Goal: Task Accomplishment & Management: Complete application form

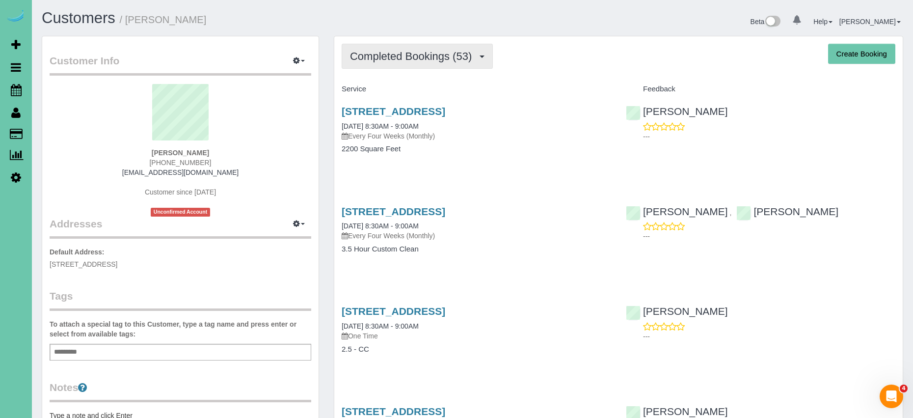
click at [431, 62] on span "Completed Bookings (53)" at bounding box center [413, 56] width 127 height 12
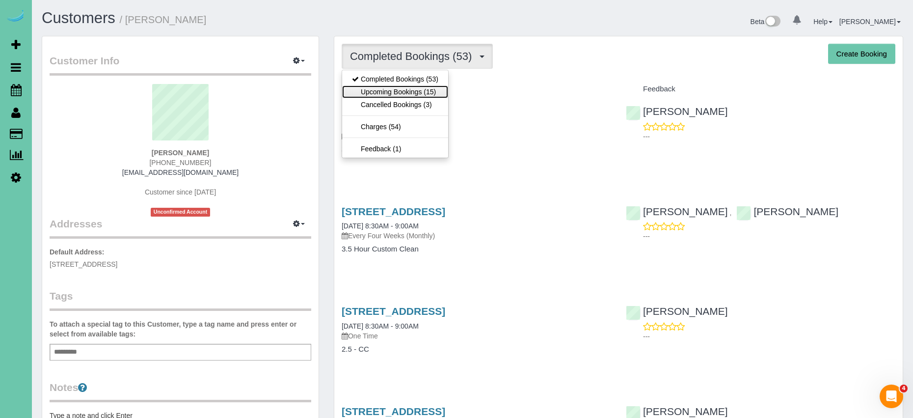
click at [422, 94] on link "Upcoming Bookings (15)" at bounding box center [395, 91] width 106 height 13
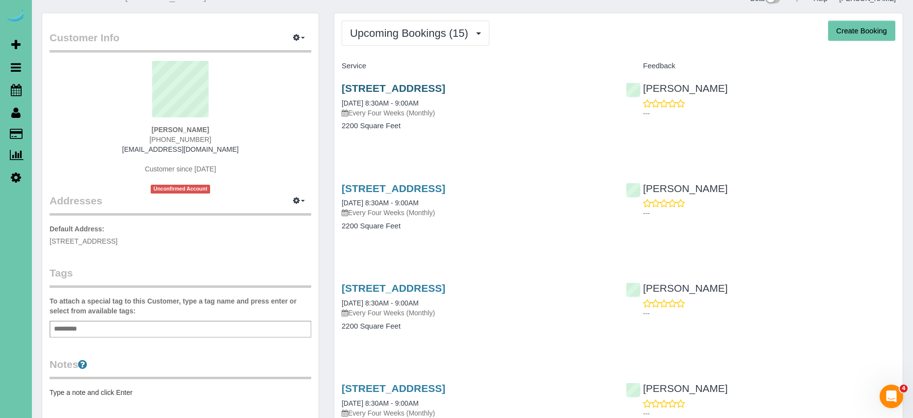
scroll to position [21, 0]
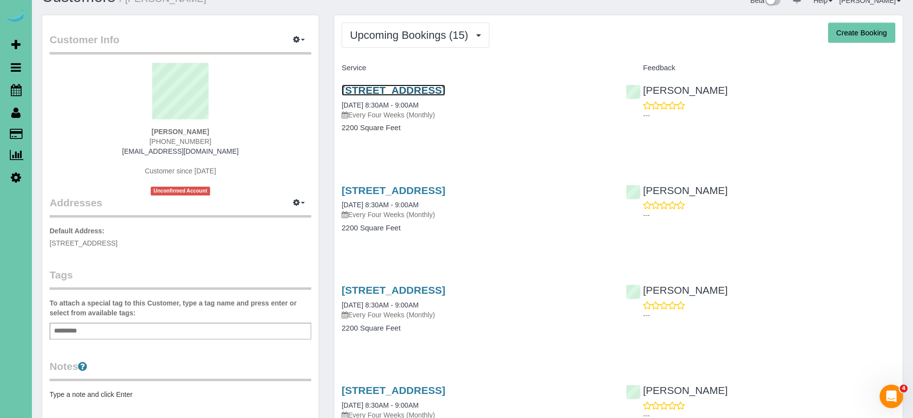
click at [445, 85] on link "8007 Maui Circle, Papillion, NE 68046" at bounding box center [393, 89] width 104 height 11
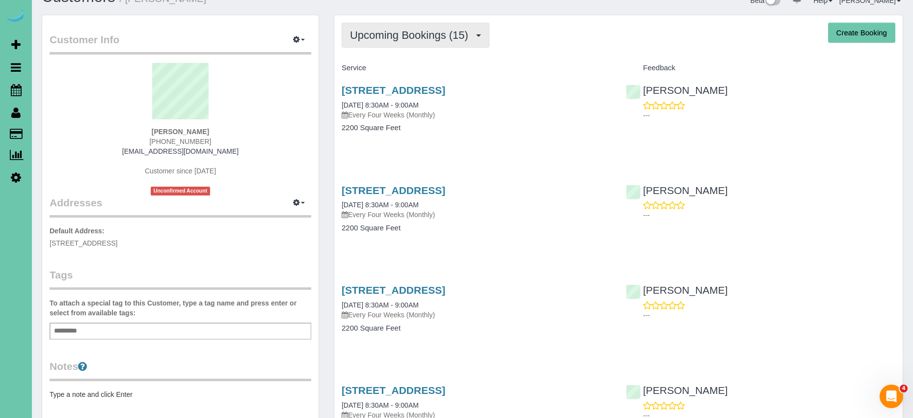
click at [389, 43] on button "Upcoming Bookings (15)" at bounding box center [415, 35] width 148 height 25
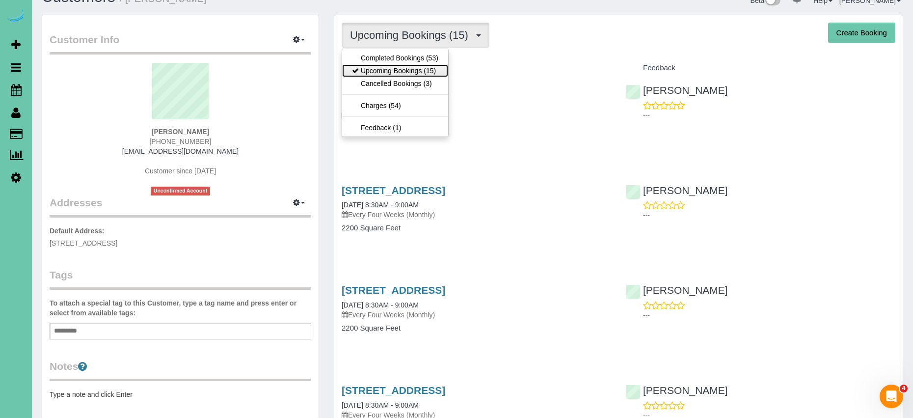
click at [397, 71] on link "Upcoming Bookings (15)" at bounding box center [395, 70] width 106 height 13
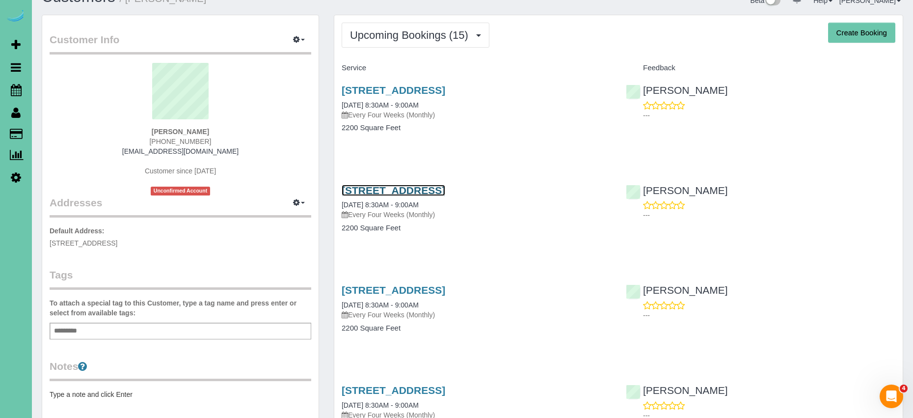
click at [445, 187] on link "8007 Maui Circle, Papillion, NE 68046" at bounding box center [393, 189] width 104 height 11
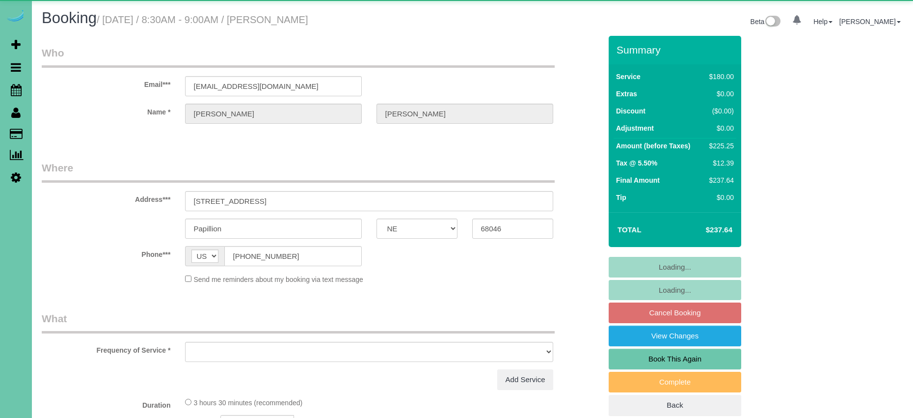
select select "NE"
select select "object:617"
select select "string:fspay-2616ee91-13b6-45a0-a7d0-aca4cf97a7dc"
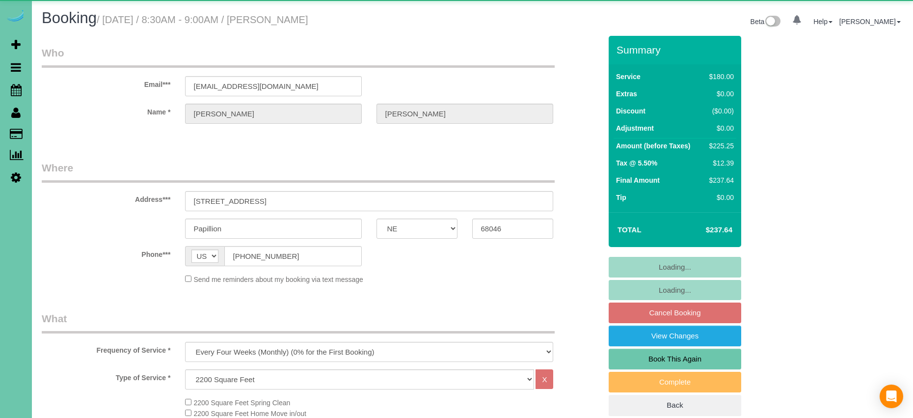
select select "object:833"
select select "number:37"
select select "number:41"
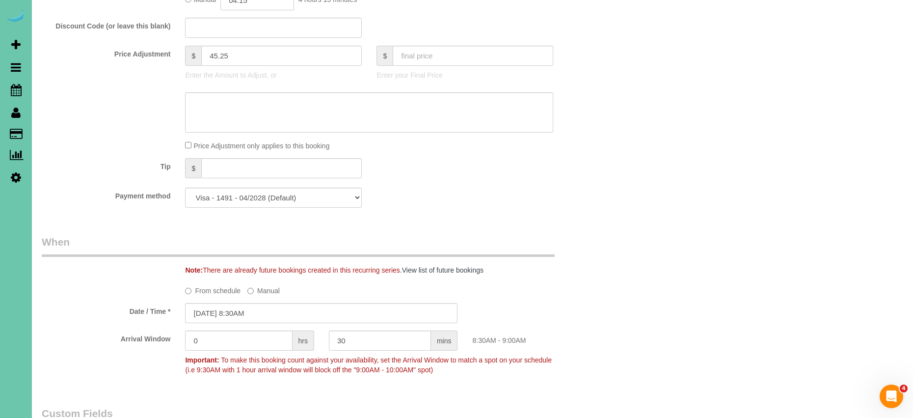
scroll to position [513, 0]
click at [246, 62] on input "45.25" at bounding box center [281, 58] width 160 height 20
drag, startPoint x: 243, startPoint y: 61, endPoint x: 144, endPoint y: 54, distance: 99.3
click at [144, 55] on div "Price Adjustment $ 45.25 Enter the Amount to Adjust, or $ Enter your Final Price" at bounding box center [321, 67] width 574 height 39
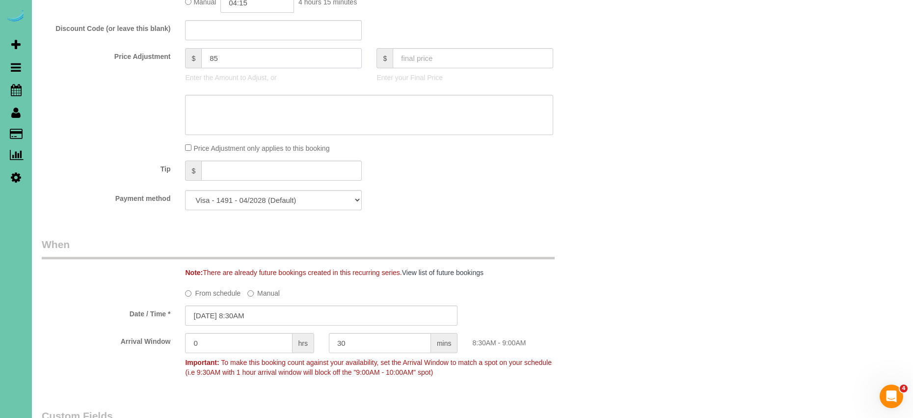
type input "85"
click at [257, 114] on textarea at bounding box center [369, 115] width 368 height 40
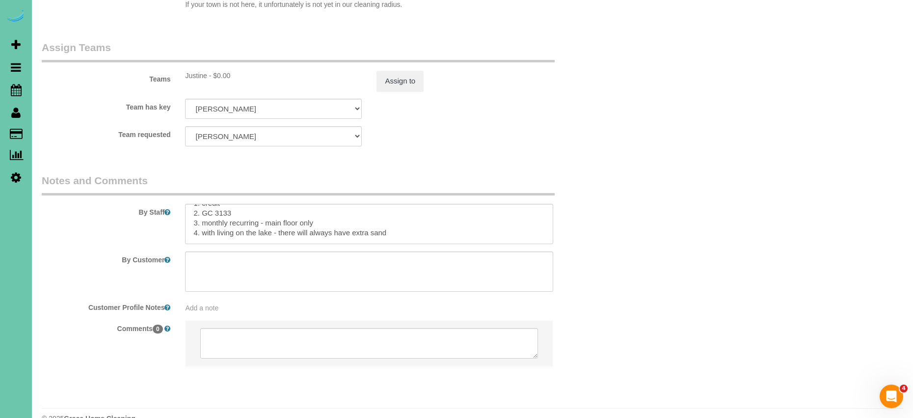
scroll to position [16, 0]
type textarea "$39.75 add on for the basement bathroom first time"
click at [337, 204] on textarea at bounding box center [369, 224] width 368 height 40
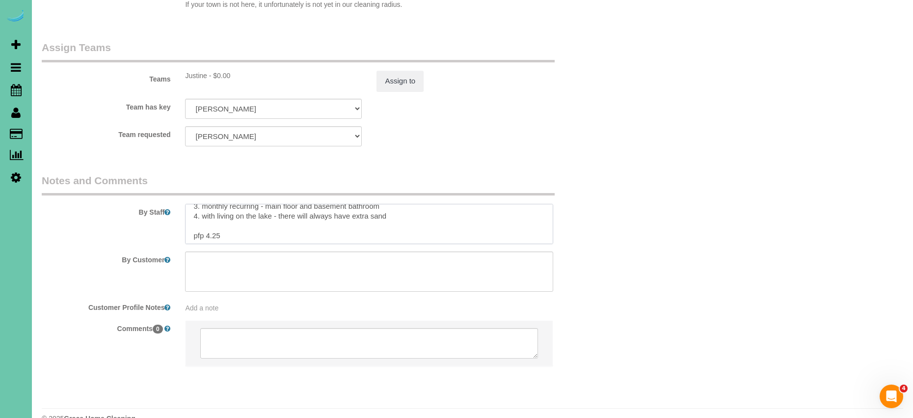
scroll to position [29, 0]
click at [233, 215] on textarea at bounding box center [369, 224] width 368 height 40
drag, startPoint x: 232, startPoint y: 215, endPoint x: 205, endPoint y: 215, distance: 27.0
click at [206, 215] on textarea at bounding box center [369, 224] width 368 height 40
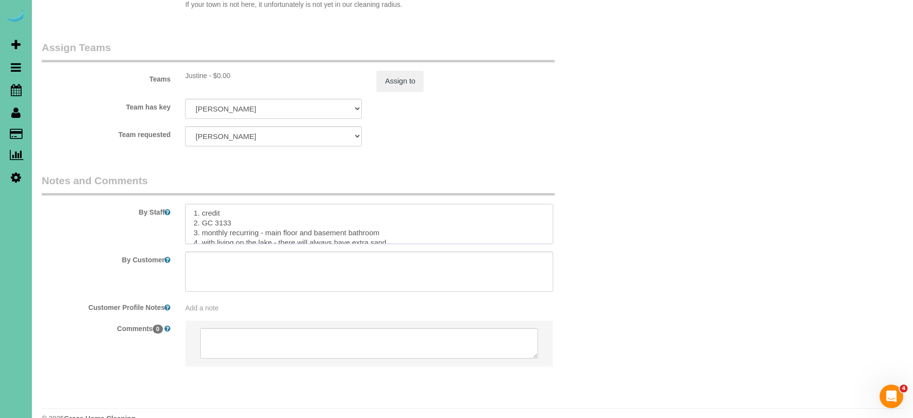
scroll to position [0, 0]
click at [438, 211] on textarea at bounding box center [369, 224] width 368 height 40
drag, startPoint x: 386, startPoint y: 208, endPoint x: 450, endPoint y: 211, distance: 63.9
click at [450, 211] on textarea at bounding box center [369, 224] width 368 height 40
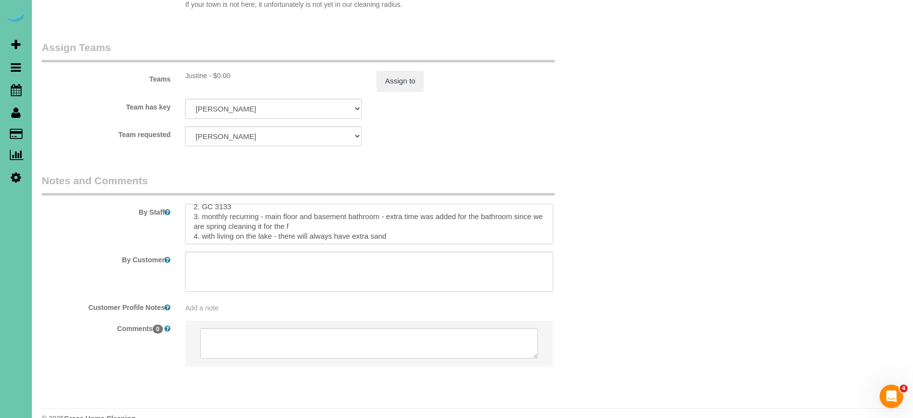
drag, startPoint x: 307, startPoint y: 208, endPoint x: 389, endPoint y: 202, distance: 82.1
click at [388, 204] on textarea at bounding box center [369, 224] width 368 height 40
click at [190, 204] on textarea at bounding box center [369, 224] width 368 height 40
paste textarea "extra time was added for the bathroom since we are spring cleaning it for the f"
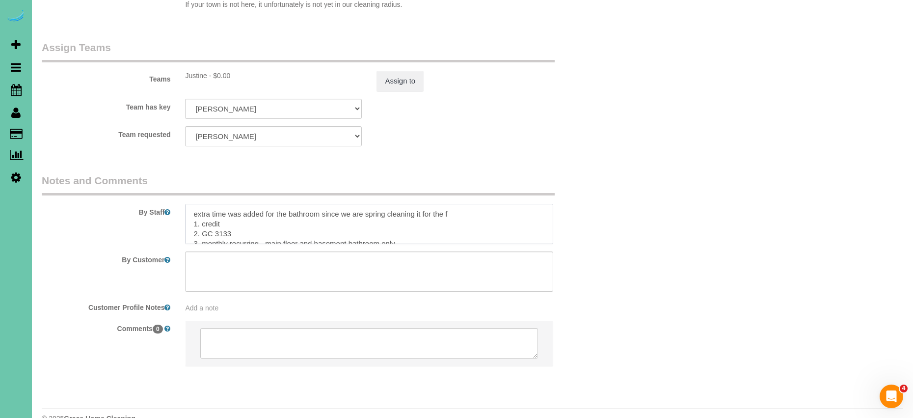
drag, startPoint x: 289, startPoint y: 193, endPoint x: 310, endPoint y: 212, distance: 27.8
click at [290, 204] on textarea at bounding box center [369, 224] width 368 height 40
click at [506, 204] on textarea at bounding box center [369, 224] width 368 height 40
click at [487, 204] on textarea at bounding box center [369, 224] width 368 height 40
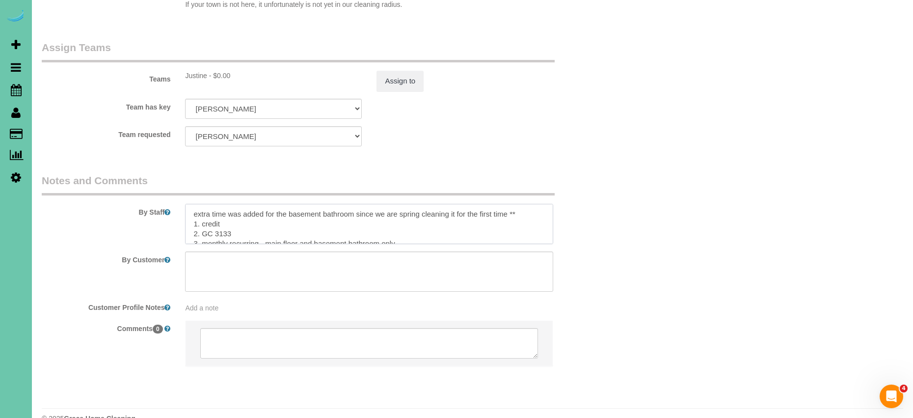
click at [193, 204] on textarea at bounding box center [369, 224] width 368 height 40
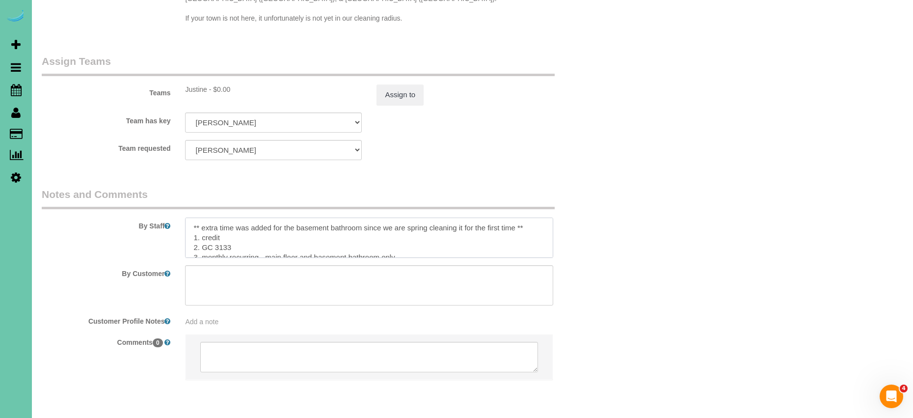
scroll to position [1039, 0]
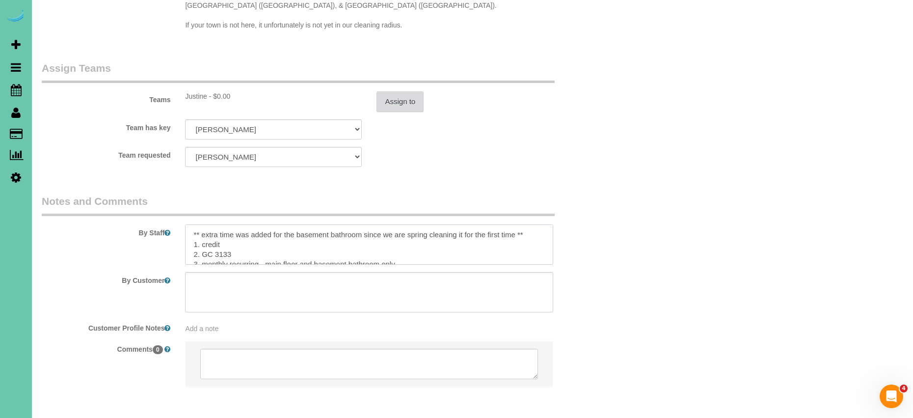
type textarea "** extra time was added for the basement bathroom since we are spring cleaning …"
click at [400, 91] on button "Assign to" at bounding box center [399, 101] width 47 height 21
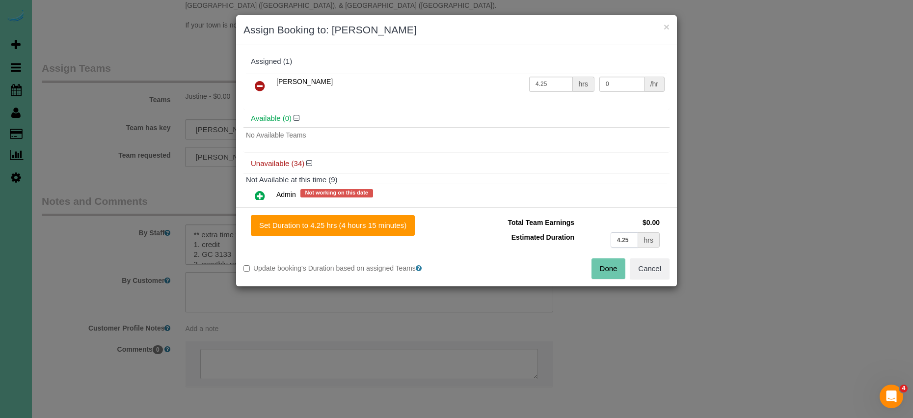
drag, startPoint x: 632, startPoint y: 238, endPoint x: 525, endPoint y: 242, distance: 107.5
click at [525, 242] on tr "Estimated Duration 4.25 hrs" at bounding box center [563, 240] width 198 height 20
type input "5"
click at [349, 228] on button "Set Duration to 5.00 hrs (5 hours 0 minutes)" at bounding box center [331, 225] width 160 height 21
type input "5.00"
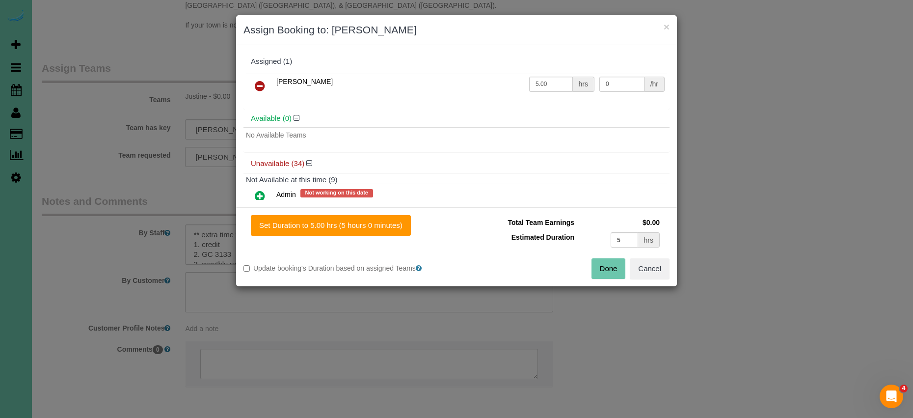
drag, startPoint x: 609, startPoint y: 269, endPoint x: 576, endPoint y: 262, distance: 34.1
click at [609, 269] on button "Done" at bounding box center [608, 268] width 34 height 21
type input "05:00"
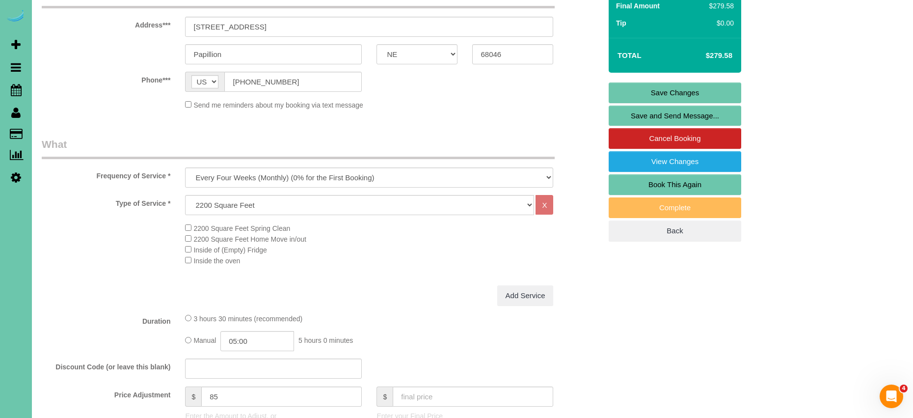
scroll to position [0, 0]
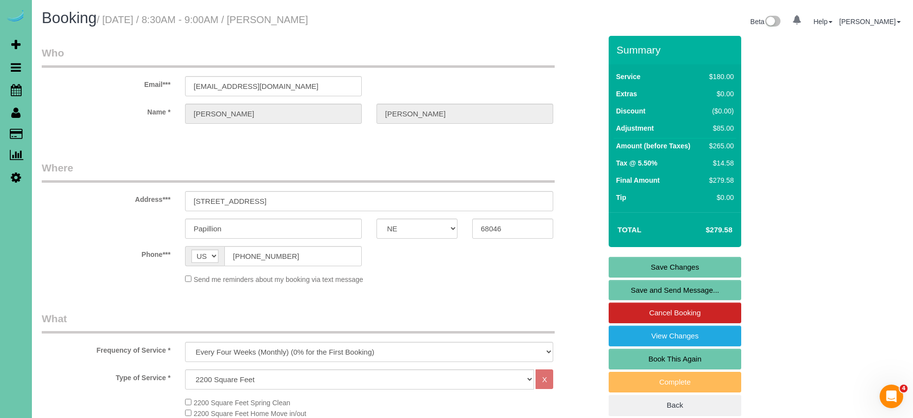
click at [705, 264] on link "Save Changes" at bounding box center [674, 267] width 132 height 21
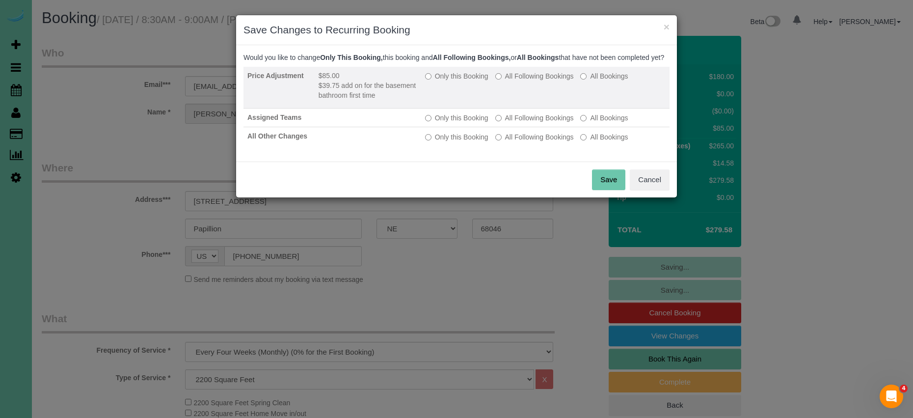
click at [468, 81] on label "Only this Booking" at bounding box center [456, 76] width 63 height 10
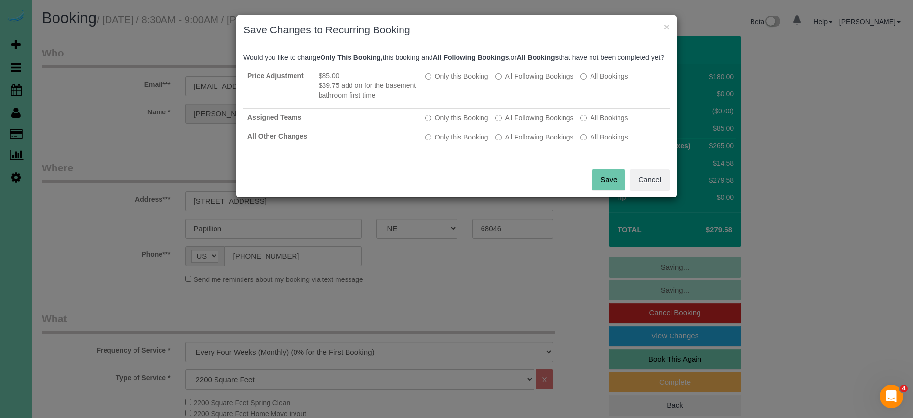
click at [603, 189] on button "Save" at bounding box center [608, 179] width 33 height 21
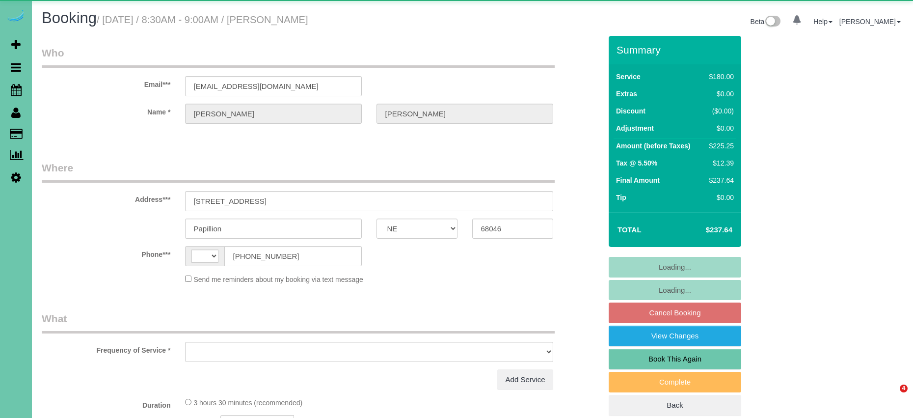
select select "NE"
select select "string:[GEOGRAPHIC_DATA]"
select select "object:617"
select select "string:fspay-2616ee91-13b6-45a0-a7d0-aca4cf97a7dc"
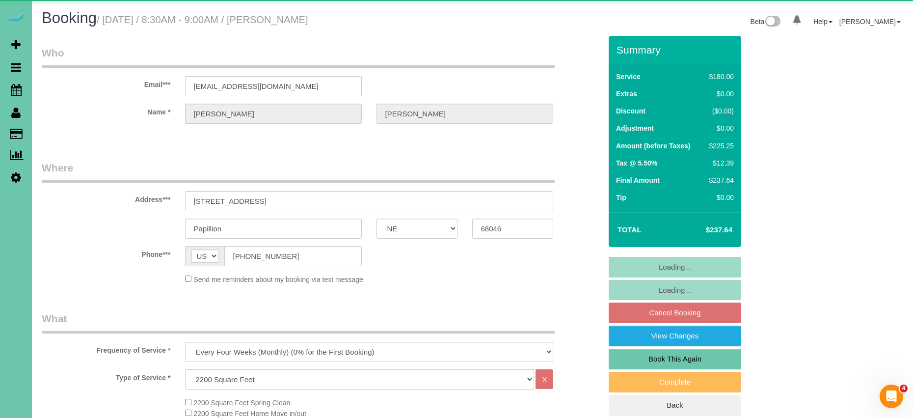
select select "object:650"
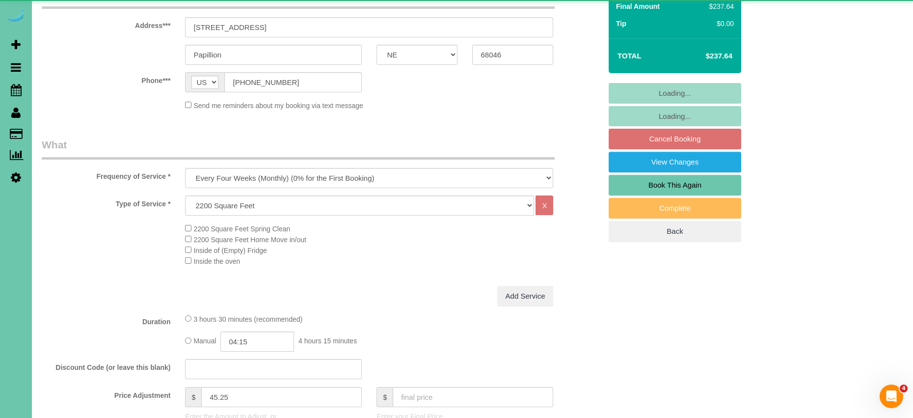
select select "number:37"
select select "number:41"
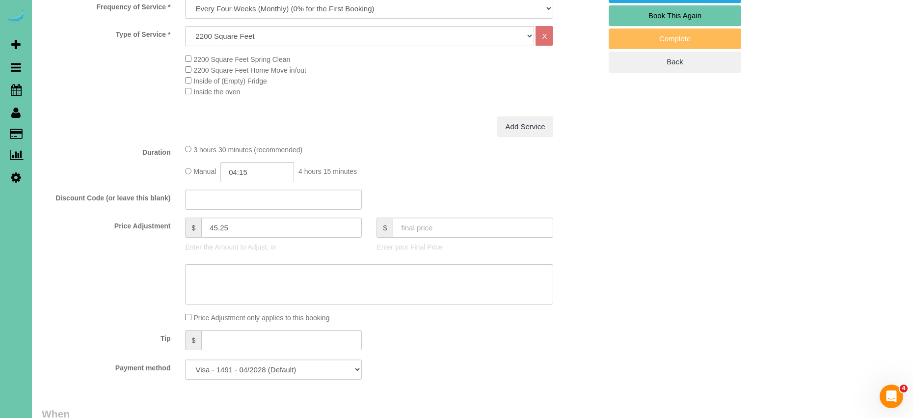
scroll to position [291, 0]
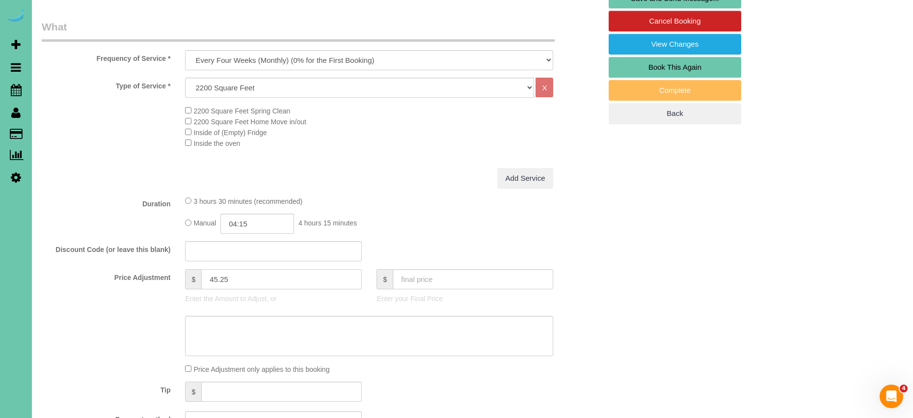
drag, startPoint x: 258, startPoint y: 279, endPoint x: 165, endPoint y: 272, distance: 93.5
click at [165, 272] on div "Price Adjustment $ 45.25 Enter the Amount to Adjust, or $ Enter your Final Price" at bounding box center [321, 288] width 574 height 39
type input "71.75"
click at [209, 335] on textarea at bounding box center [369, 335] width 368 height 40
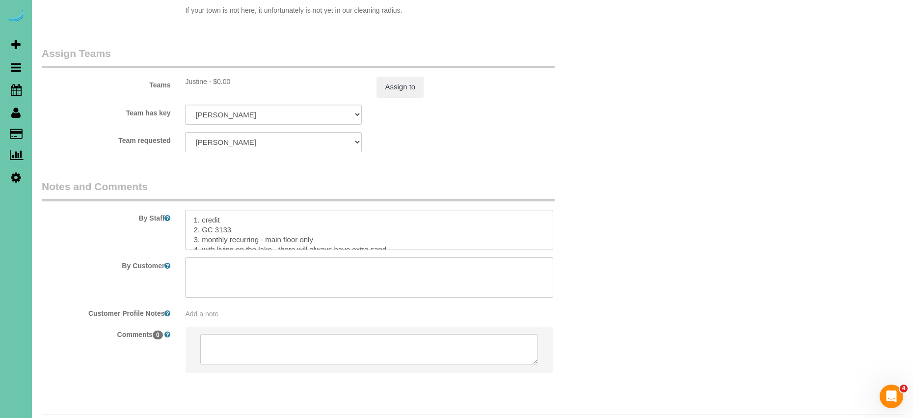
scroll to position [1059, 0]
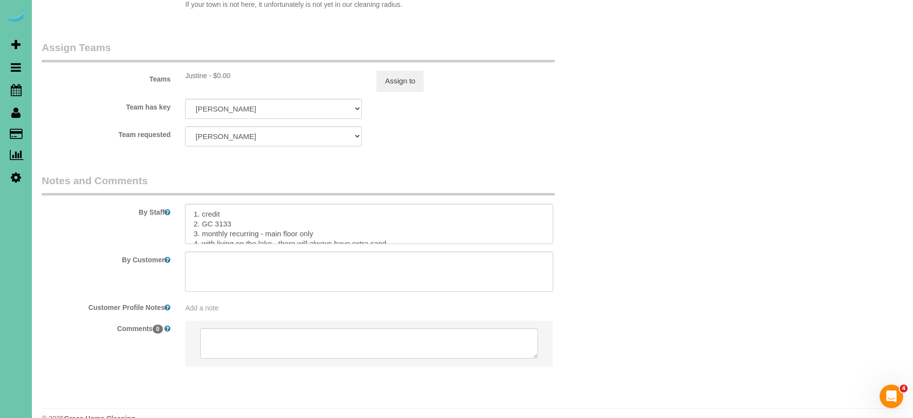
type textarea "basement bathroom add on for $26.50"
click at [333, 213] on textarea at bounding box center [369, 224] width 368 height 40
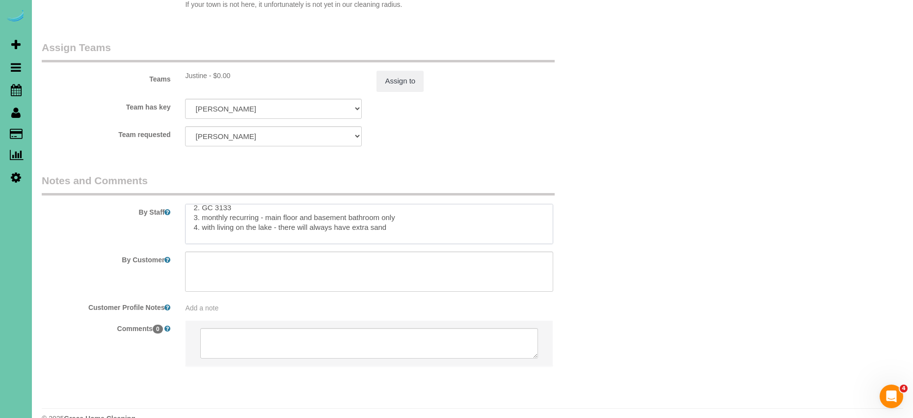
scroll to position [29, 0]
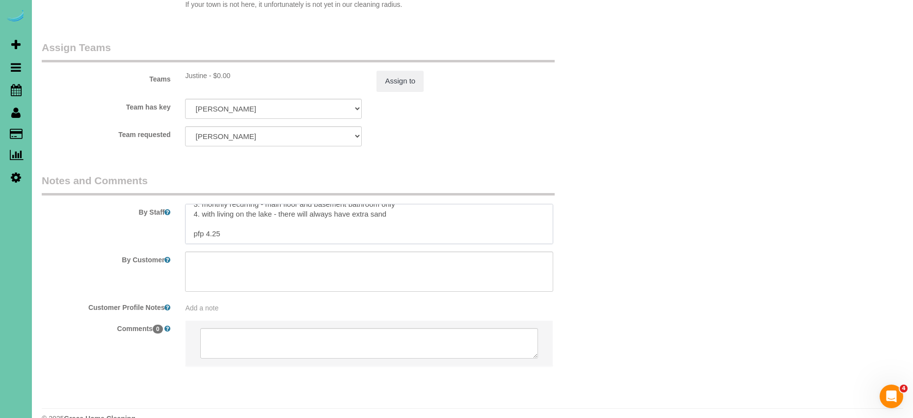
click at [256, 215] on textarea at bounding box center [369, 224] width 368 height 40
type textarea "1. credit 2. GC 3133 3. monthly recurring - main floor and basement bathroom on…"
click at [405, 71] on button "Assign to" at bounding box center [399, 81] width 47 height 21
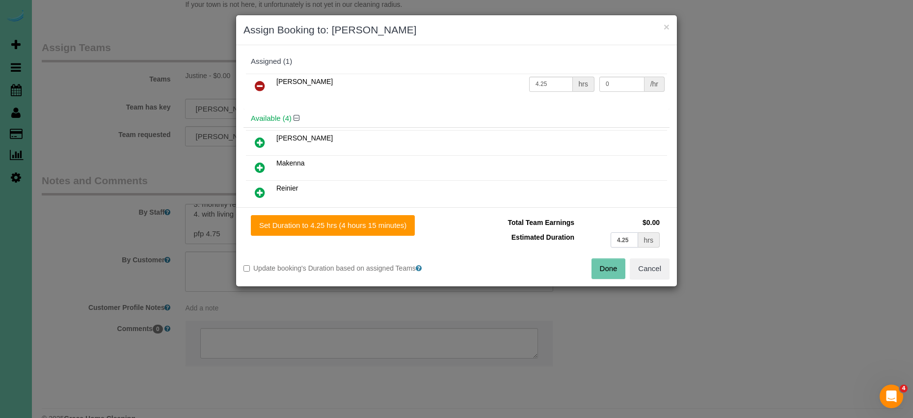
drag, startPoint x: 631, startPoint y: 240, endPoint x: 474, endPoint y: 232, distance: 157.7
click at [478, 234] on tr "Estimated Duration 4.25 hrs" at bounding box center [563, 240] width 198 height 20
type input "4.75"
click at [385, 228] on button "Set Duration to 4.75 hrs (4 hours 45 minutes)" at bounding box center [333, 225] width 164 height 21
type input "4.75"
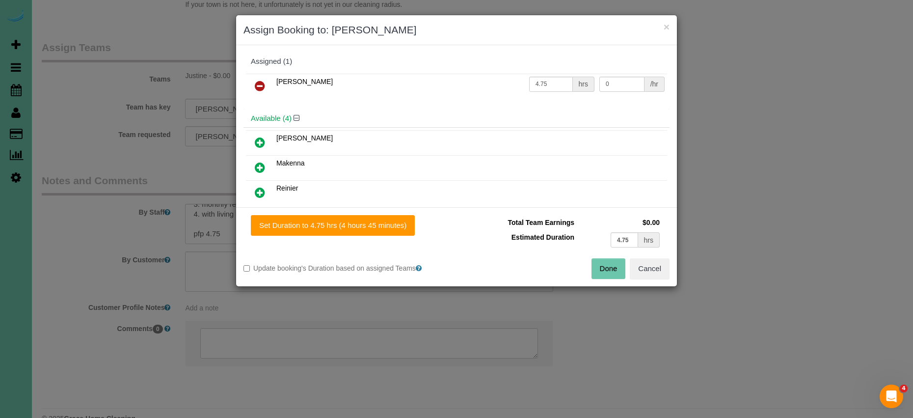
click at [605, 272] on button "Done" at bounding box center [608, 268] width 34 height 21
type input "04:45"
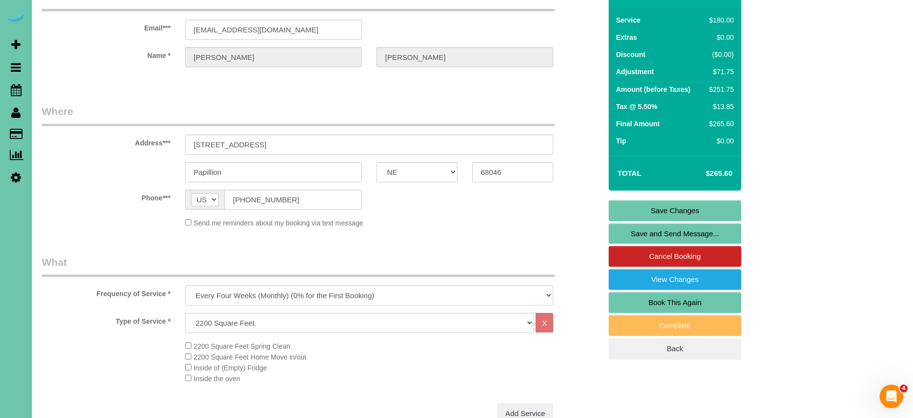
scroll to position [0, 0]
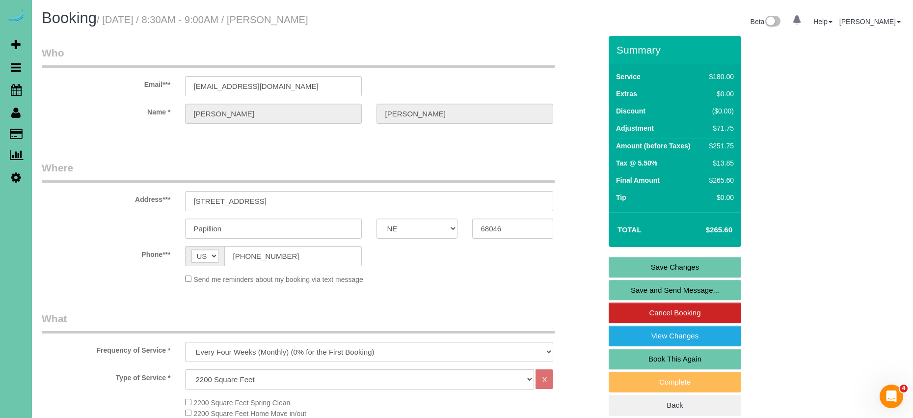
click at [673, 264] on link "Save Changes" at bounding box center [674, 267] width 132 height 21
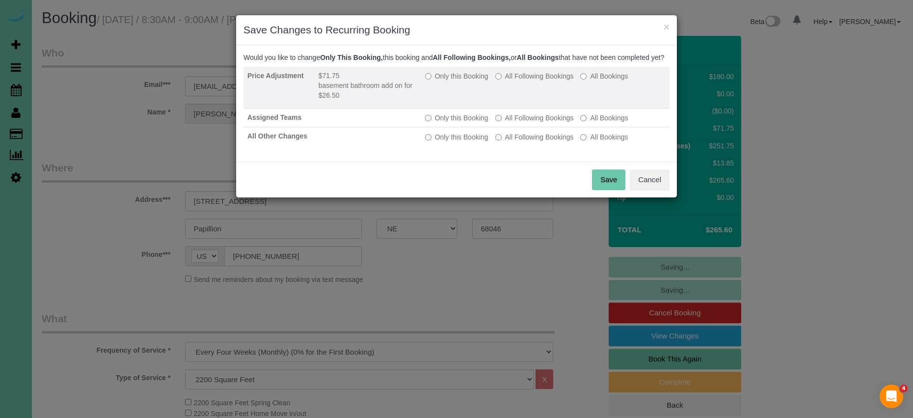
click at [524, 81] on label "All Following Bookings" at bounding box center [534, 76] width 79 height 10
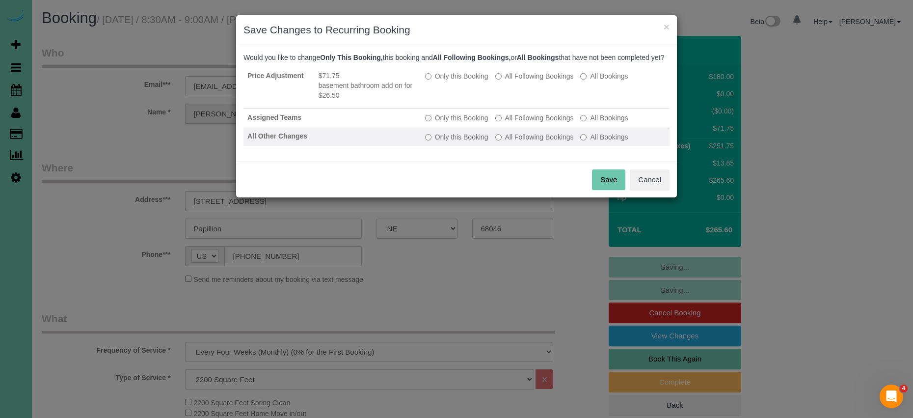
drag, startPoint x: 552, startPoint y: 127, endPoint x: 553, endPoint y: 144, distance: 16.7
click at [553, 123] on label "All Following Bookings" at bounding box center [534, 118] width 79 height 10
click at [553, 142] on label "All Following Bookings" at bounding box center [534, 137] width 79 height 10
click at [602, 189] on button "Save" at bounding box center [608, 179] width 33 height 21
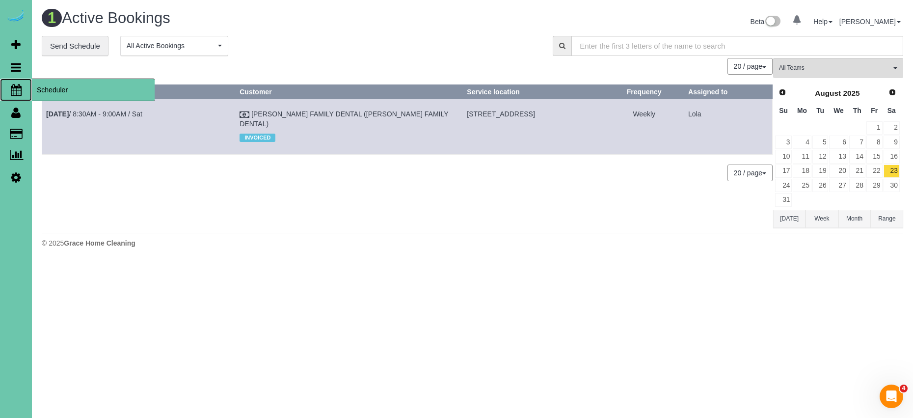
click at [77, 91] on span "Scheduler" at bounding box center [93, 90] width 123 height 23
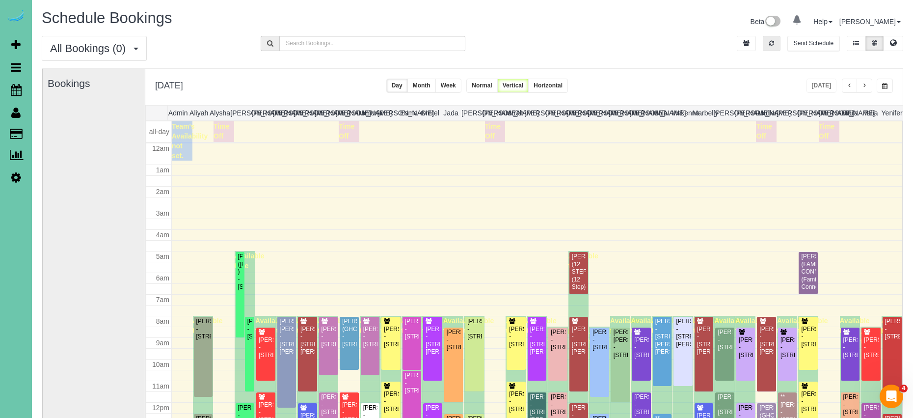
scroll to position [130, 0]
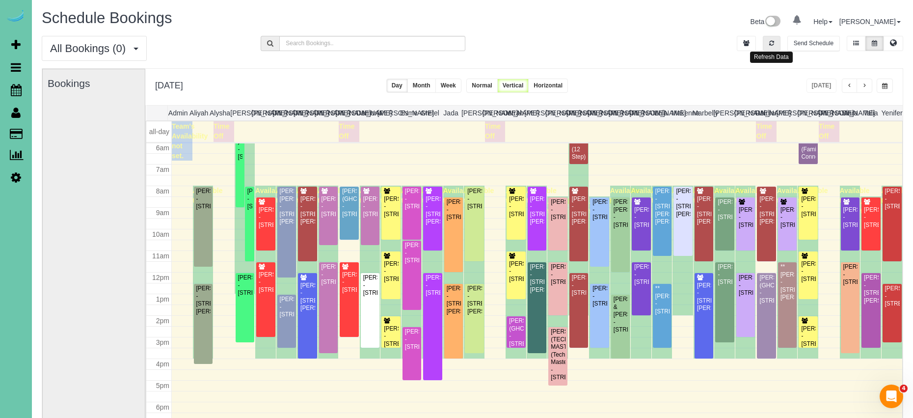
click at [776, 47] on button "button" at bounding box center [771, 43] width 18 height 15
click at [890, 86] on button "button" at bounding box center [884, 86] width 16 height 14
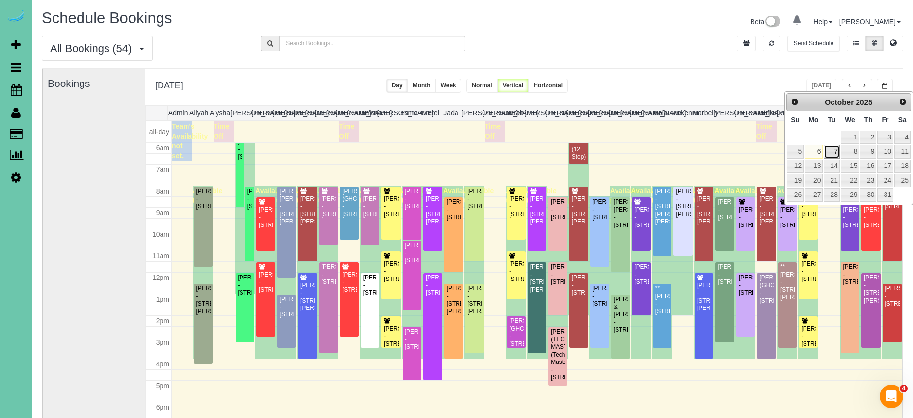
click at [832, 152] on link "7" at bounding box center [831, 151] width 16 height 13
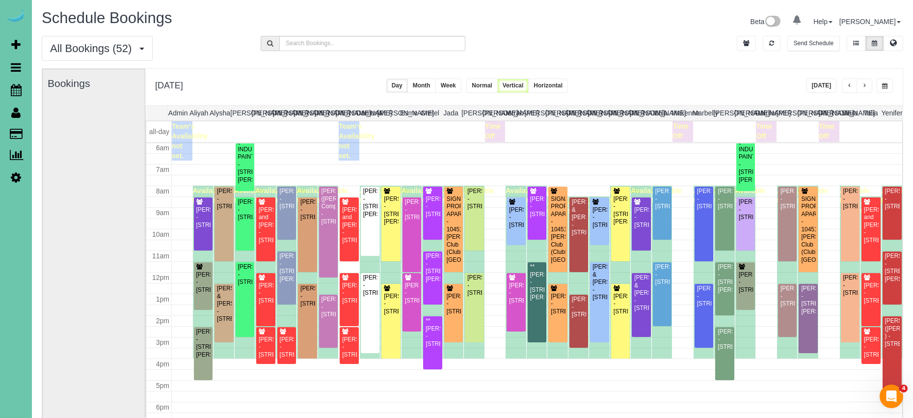
click at [866, 84] on span "button" at bounding box center [864, 86] width 5 height 6
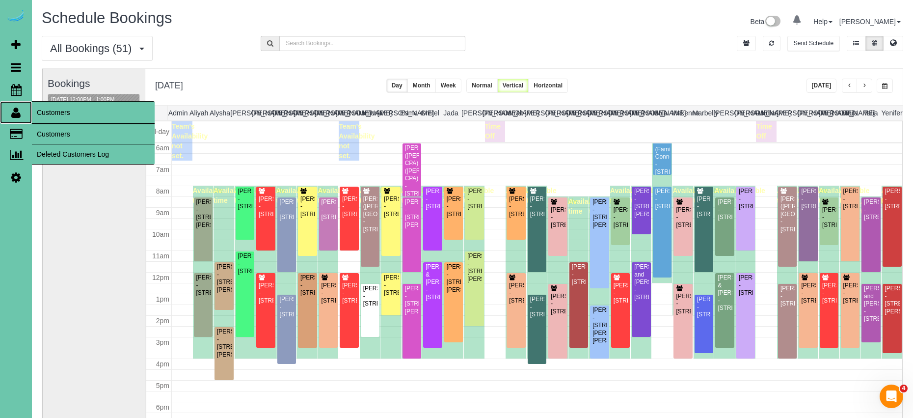
click at [95, 102] on span "Customers" at bounding box center [93, 112] width 123 height 23
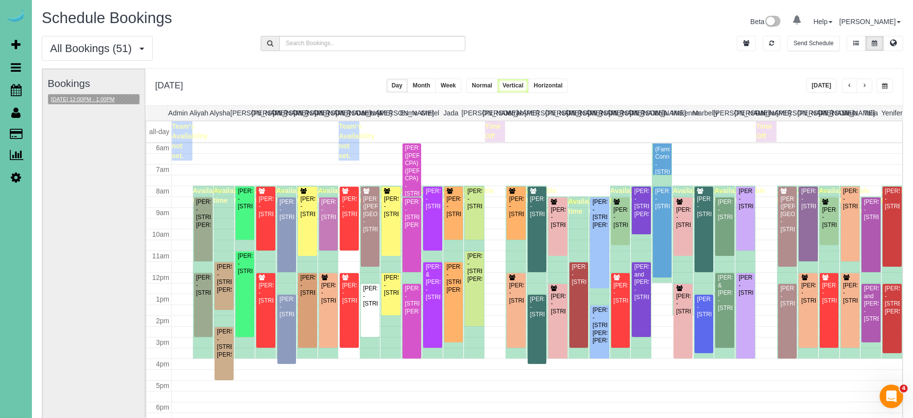
click at [98, 99] on button "[DATE] 12:00PM - 1:00PM" at bounding box center [82, 99] width 69 height 10
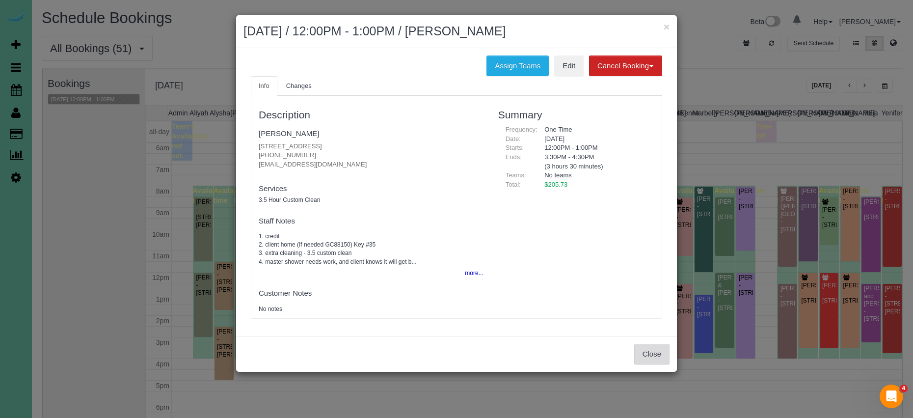
click at [657, 344] on button "Close" at bounding box center [651, 353] width 35 height 21
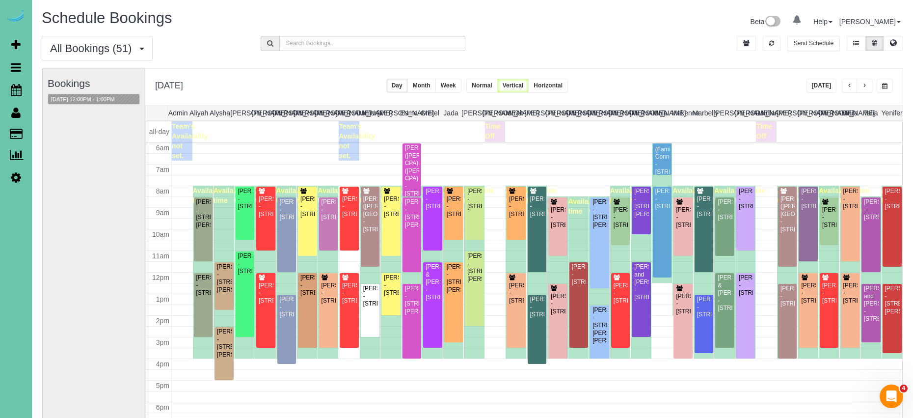
click at [888, 87] on button "button" at bounding box center [884, 86] width 16 height 14
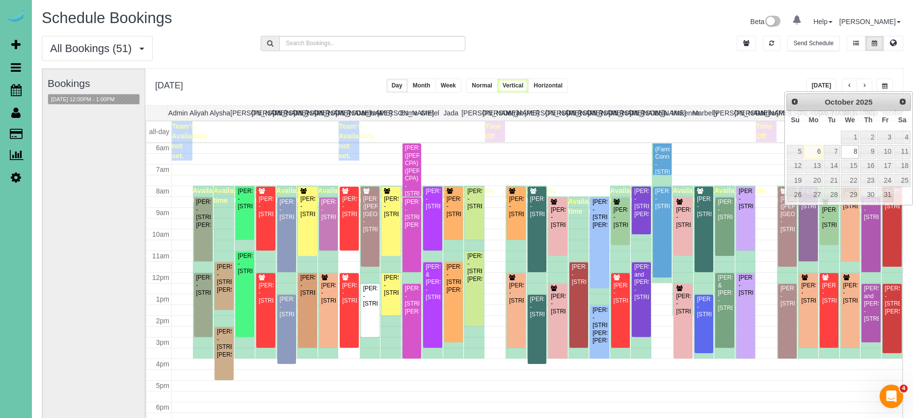
click at [763, 72] on div "**********" at bounding box center [523, 87] width 757 height 36
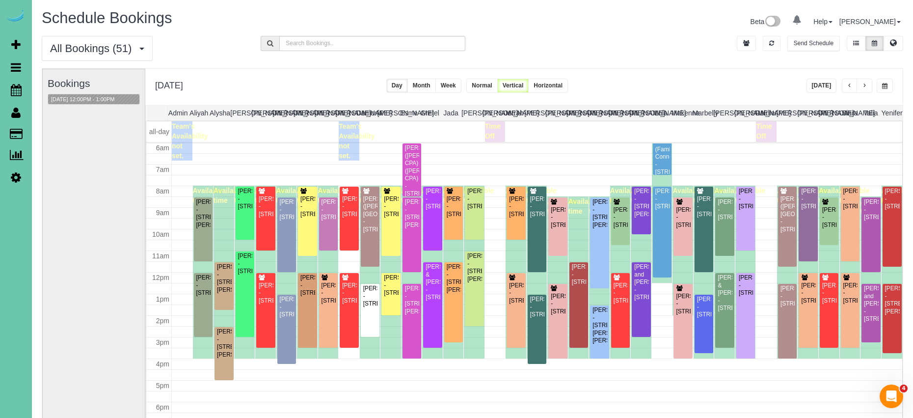
click at [865, 88] on span "button" at bounding box center [864, 86] width 5 height 6
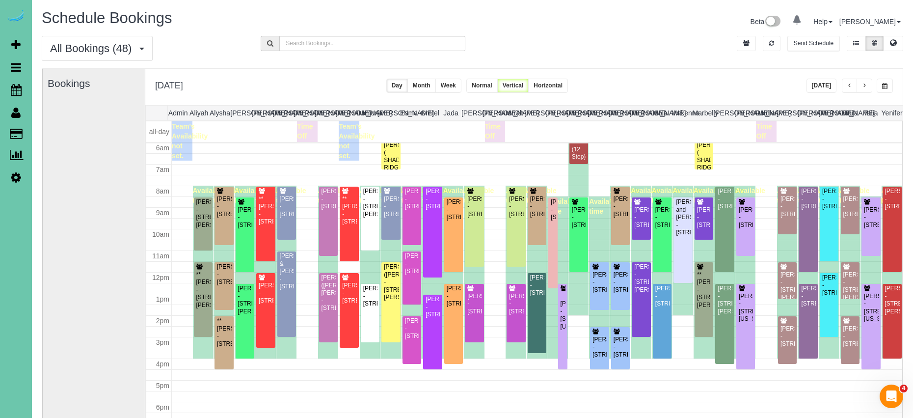
click at [865, 88] on span "button" at bounding box center [864, 86] width 5 height 6
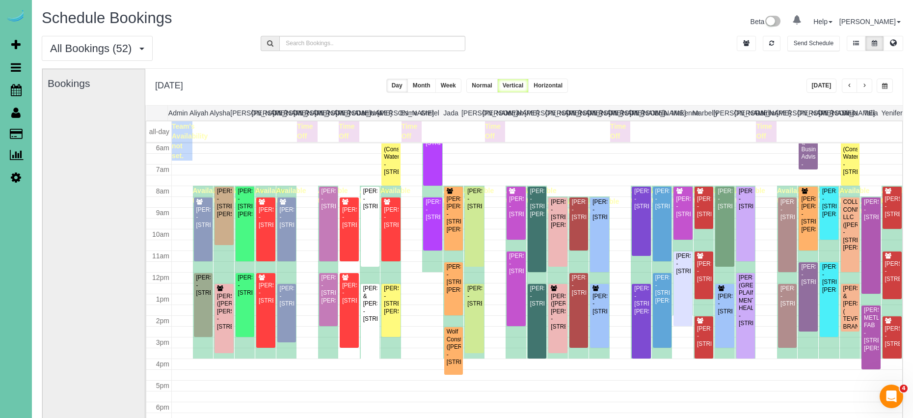
click at [882, 87] on span "button" at bounding box center [884, 86] width 5 height 6
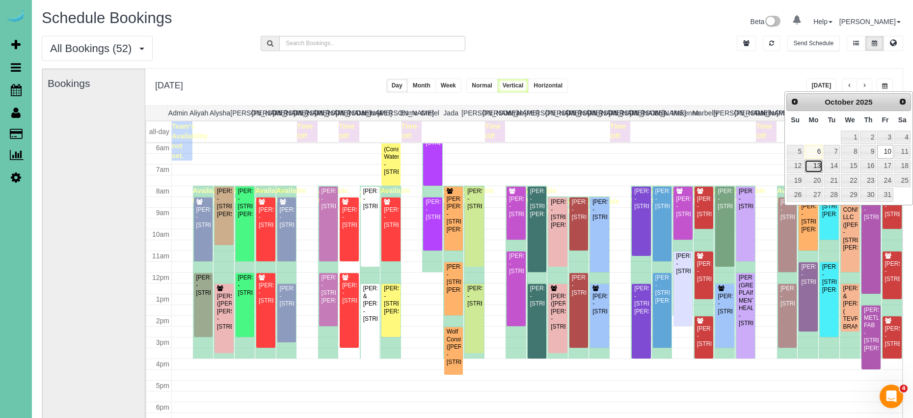
click at [816, 166] on link "13" at bounding box center [813, 165] width 18 height 13
type input "**********"
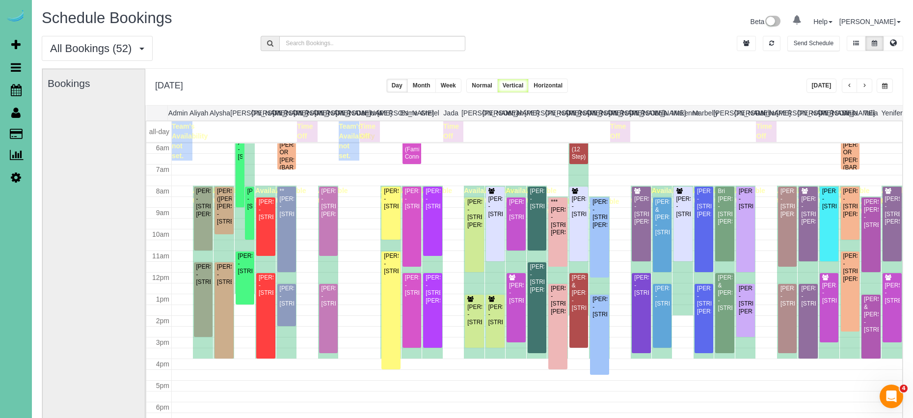
click at [864, 87] on span "button" at bounding box center [864, 86] width 5 height 6
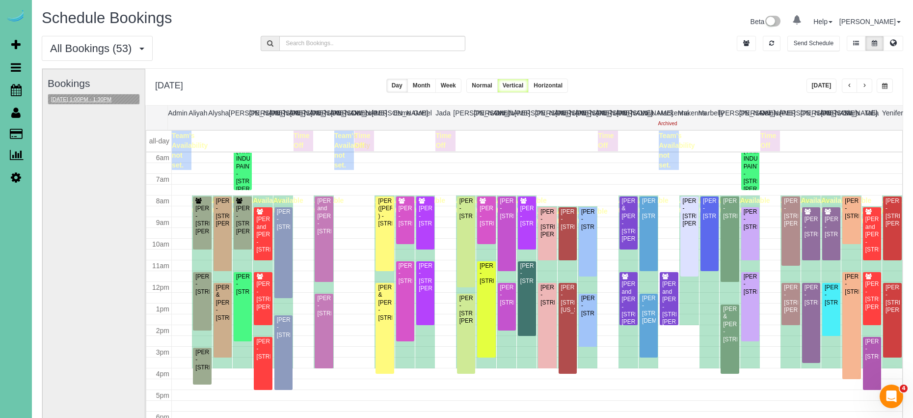
click at [100, 101] on button "[DATE] 1:00PM - 1:30PM" at bounding box center [81, 99] width 66 height 10
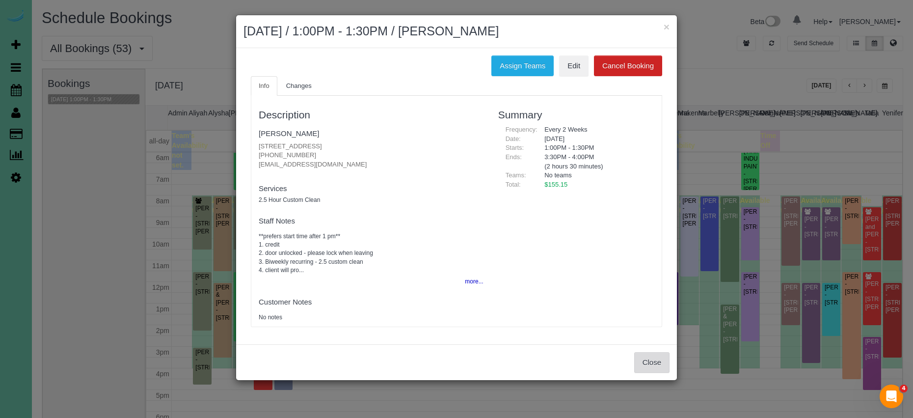
click at [648, 361] on button "Close" at bounding box center [651, 362] width 35 height 21
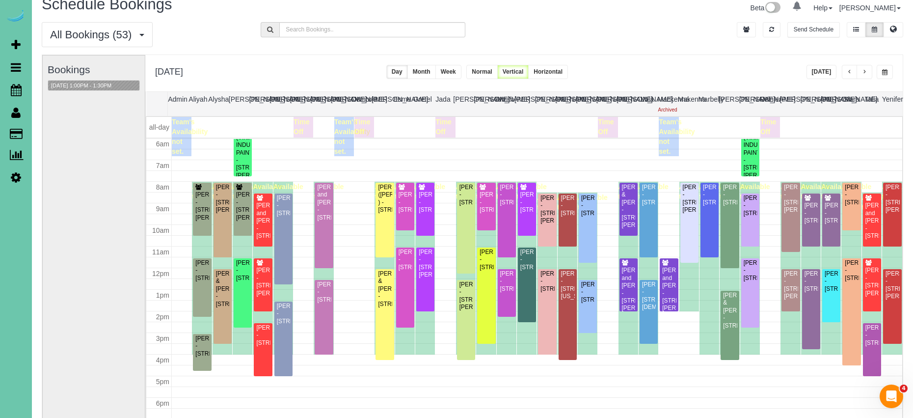
scroll to position [18, 0]
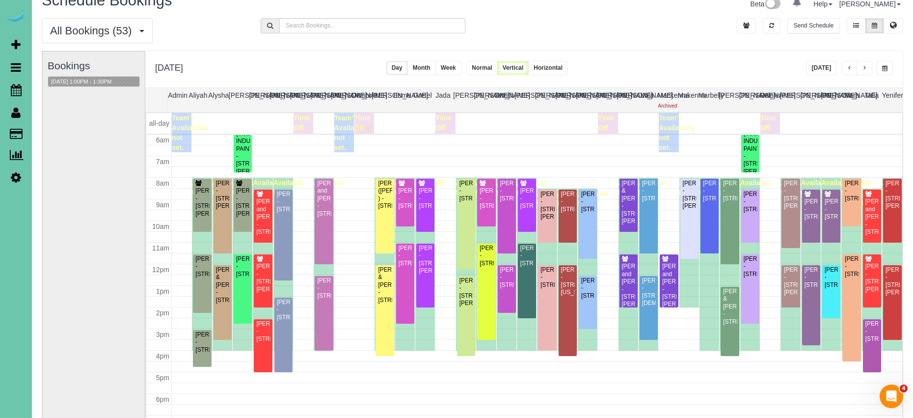
click at [867, 68] on button "button" at bounding box center [864, 68] width 16 height 14
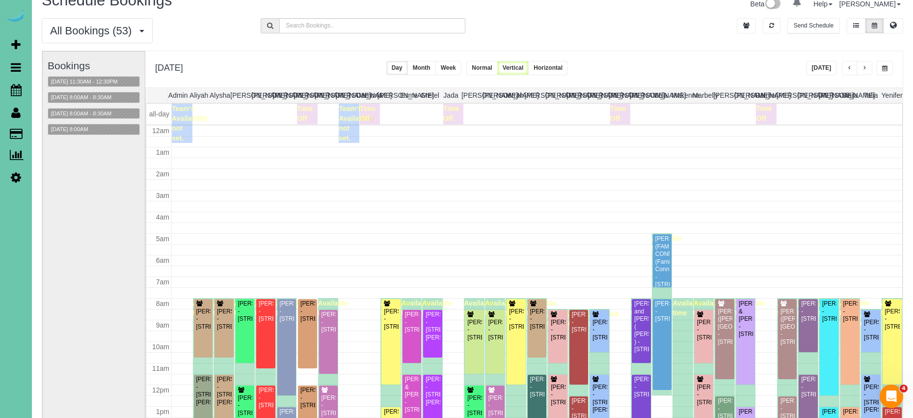
scroll to position [130, 0]
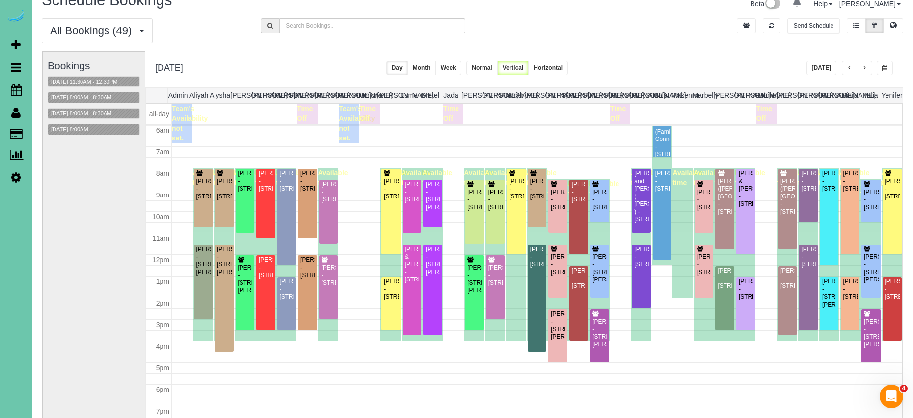
click at [118, 79] on button "[DATE] 11:30AM - 12:30PM" at bounding box center [84, 82] width 73 height 10
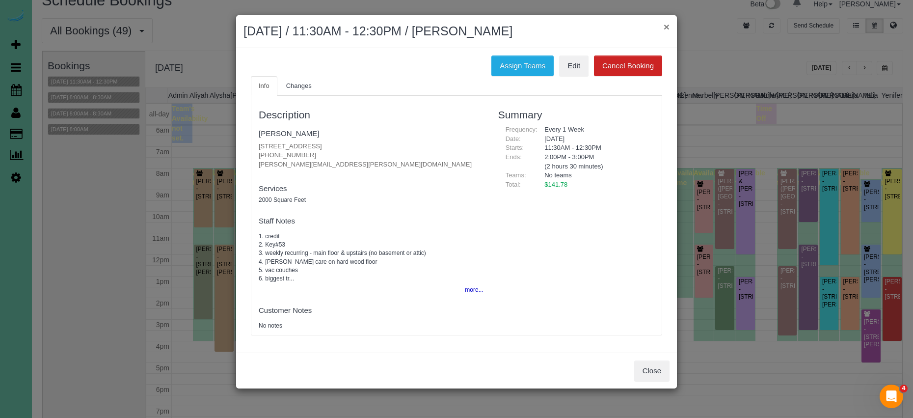
click at [666, 27] on button "×" at bounding box center [666, 27] width 6 height 10
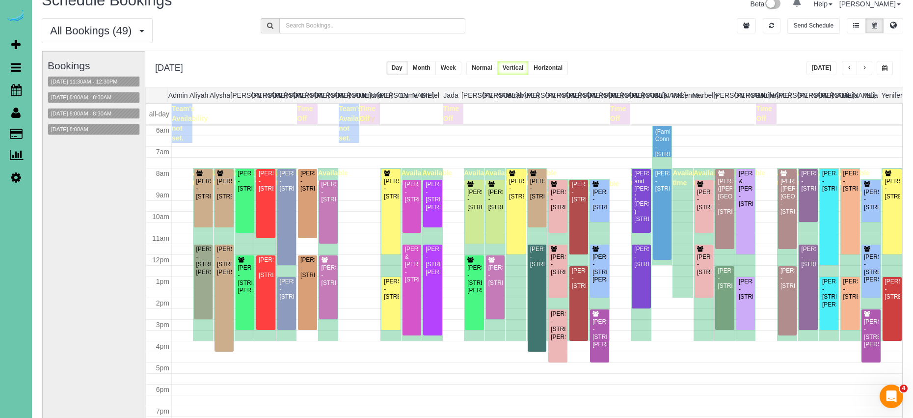
click at [867, 63] on button "button" at bounding box center [864, 68] width 16 height 14
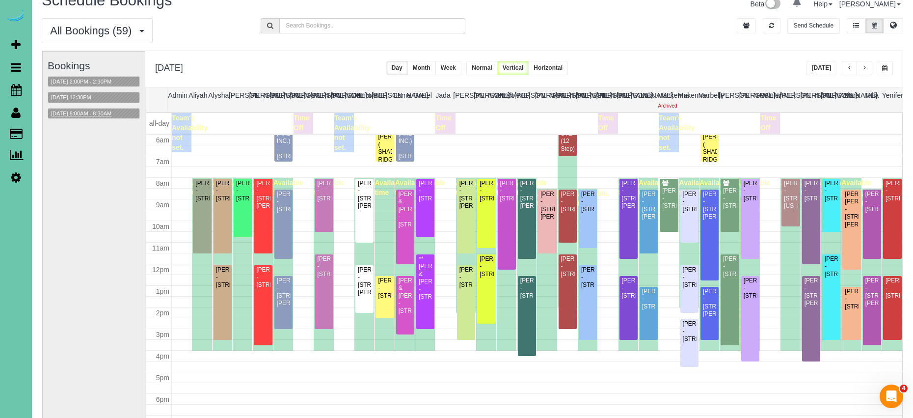
click at [102, 115] on button "[DATE] 8:00AM - 8:30AM" at bounding box center [81, 113] width 66 height 10
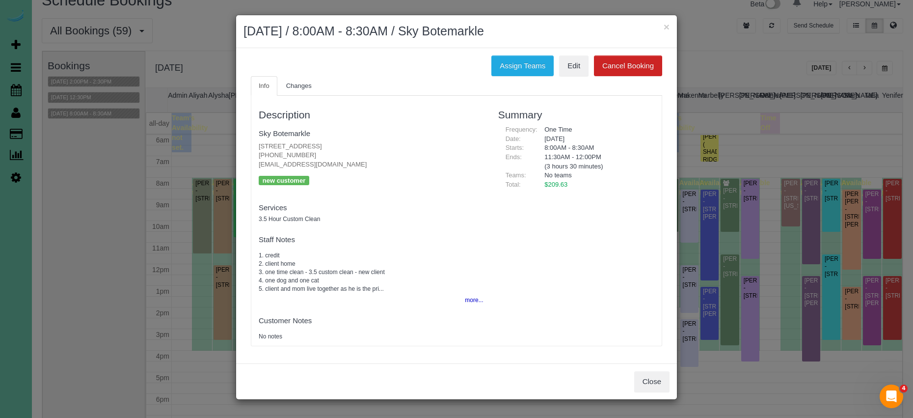
click at [659, 369] on div "Close" at bounding box center [456, 381] width 441 height 36
drag, startPoint x: 659, startPoint y: 376, endPoint x: 697, endPoint y: 387, distance: 38.8
click at [659, 376] on button "Close" at bounding box center [651, 381] width 35 height 21
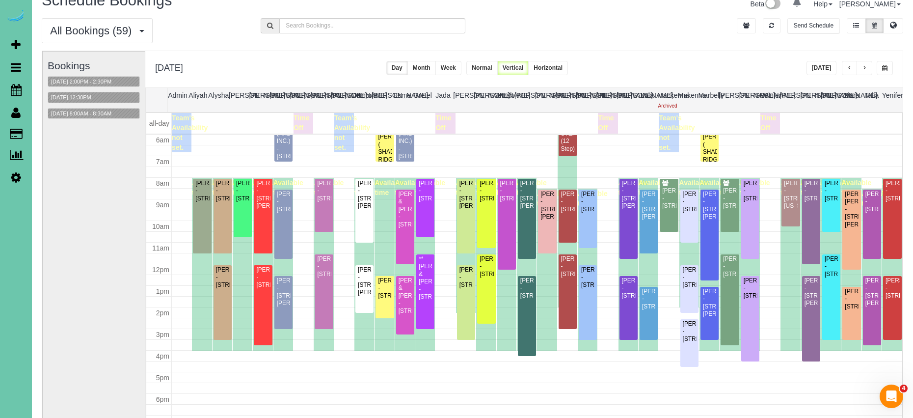
click at [63, 98] on button "[DATE] 12:30PM" at bounding box center [71, 97] width 46 height 10
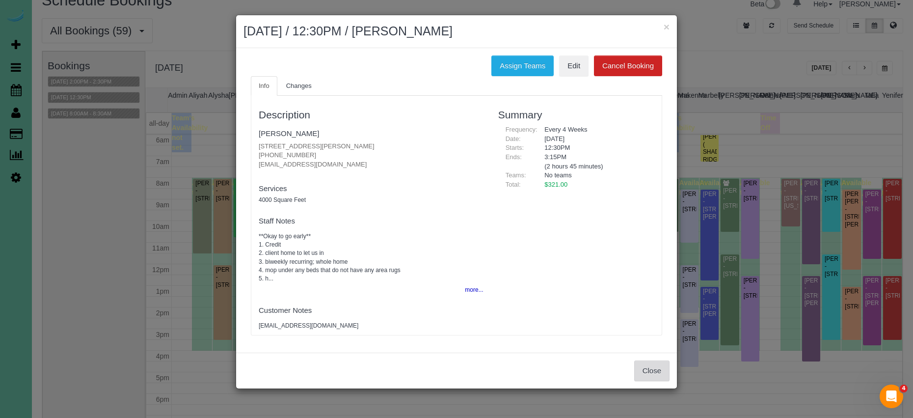
click at [646, 370] on button "Close" at bounding box center [651, 370] width 35 height 21
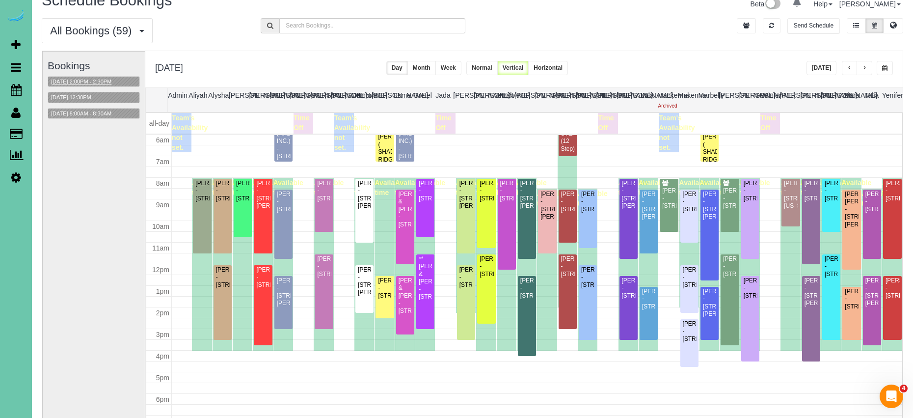
click at [97, 84] on button "[DATE] 2:00PM - 2:30PM" at bounding box center [81, 82] width 66 height 10
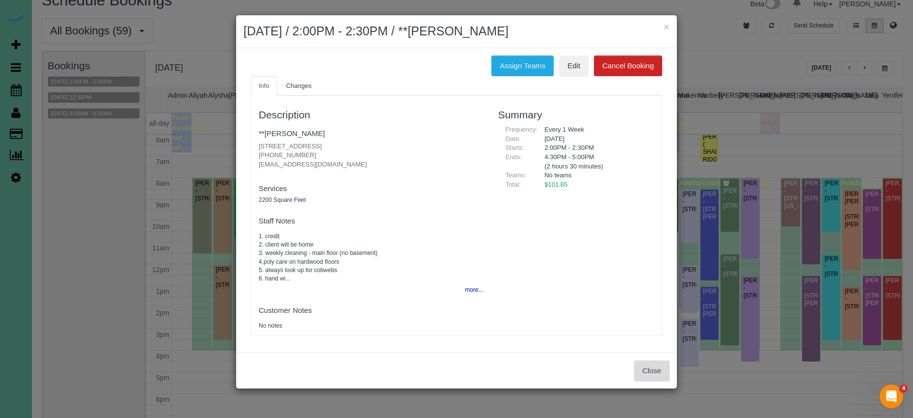
click at [654, 372] on button "Close" at bounding box center [651, 370] width 35 height 21
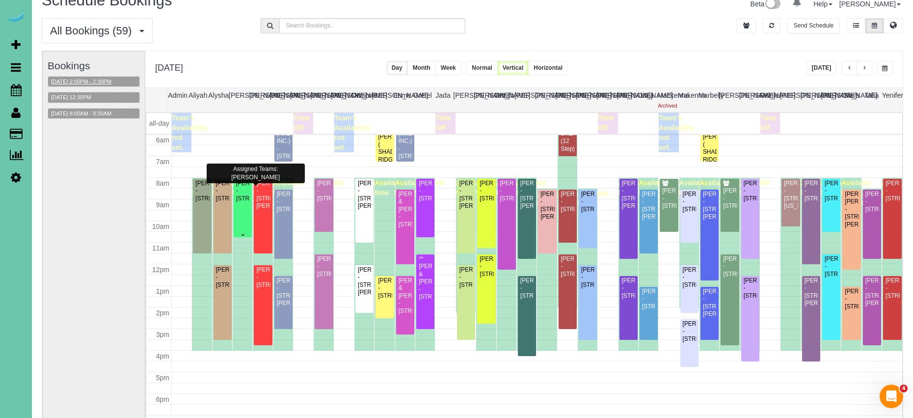
click at [237, 202] on div "[PERSON_NAME] - [STREET_ADDRESS]" at bounding box center [243, 191] width 14 height 23
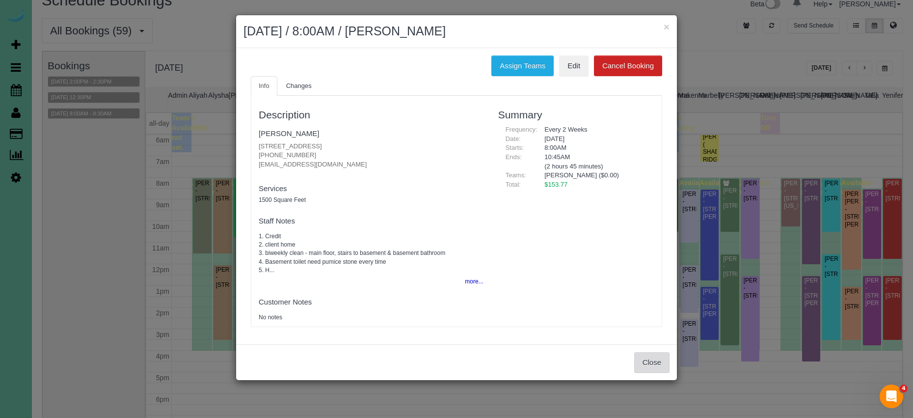
click at [648, 360] on button "Close" at bounding box center [651, 362] width 35 height 21
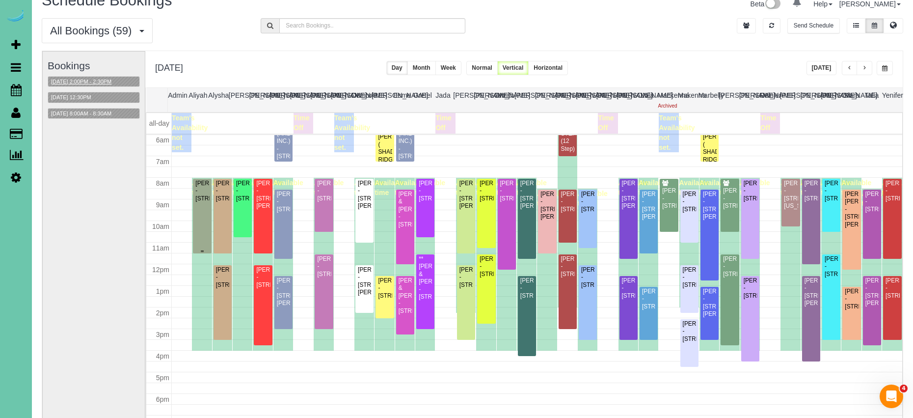
click at [208, 202] on div "[PERSON_NAME] - [STREET_ADDRESS]" at bounding box center [202, 191] width 14 height 23
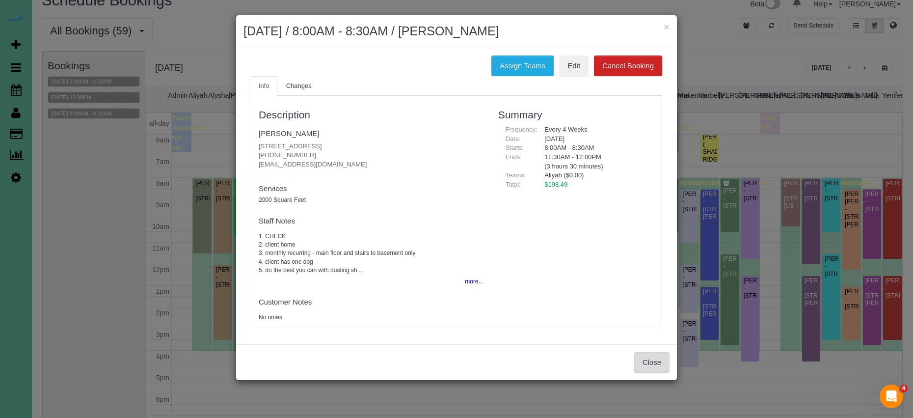
click at [653, 355] on button "Close" at bounding box center [651, 362] width 35 height 21
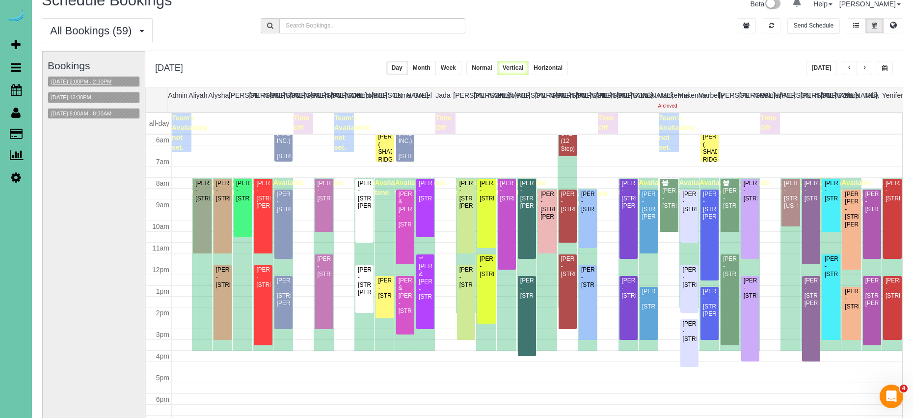
scroll to position [129, 0]
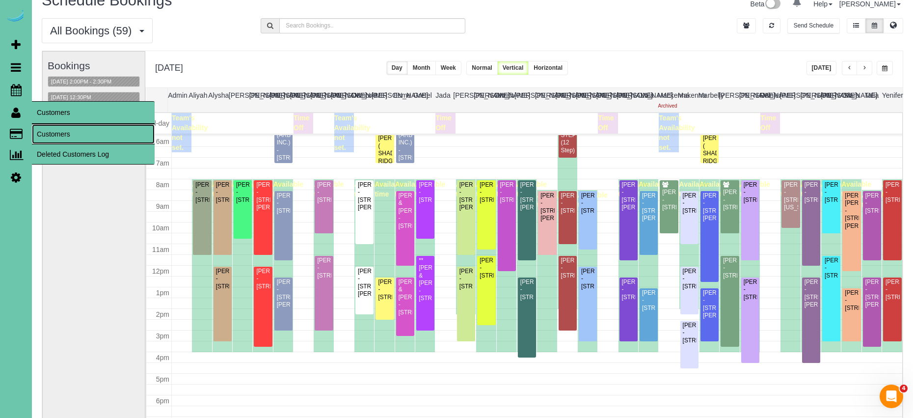
click at [66, 130] on link "Customers" at bounding box center [93, 134] width 123 height 20
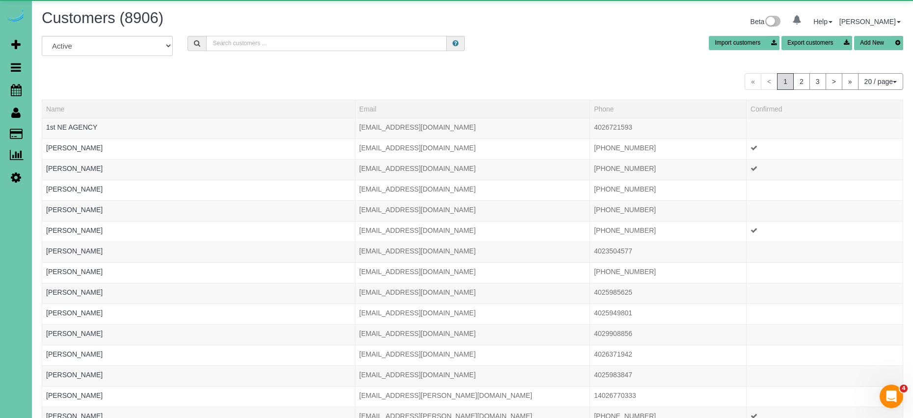
scroll to position [0, 0]
click at [288, 47] on input "text" at bounding box center [326, 42] width 240 height 15
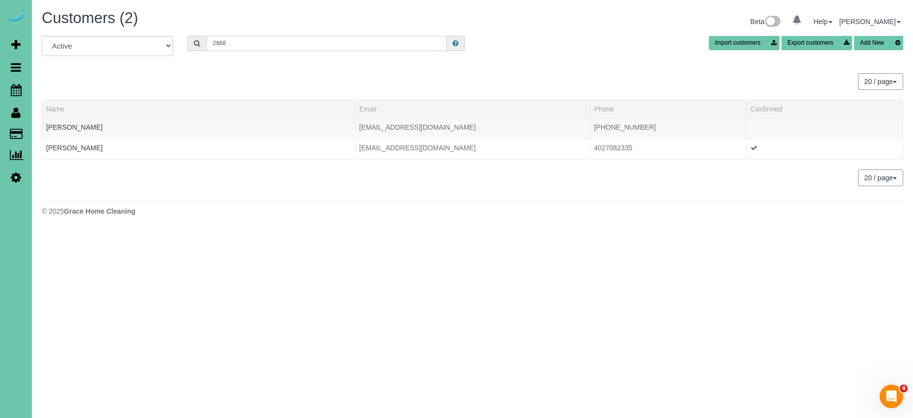
scroll to position [0, 0]
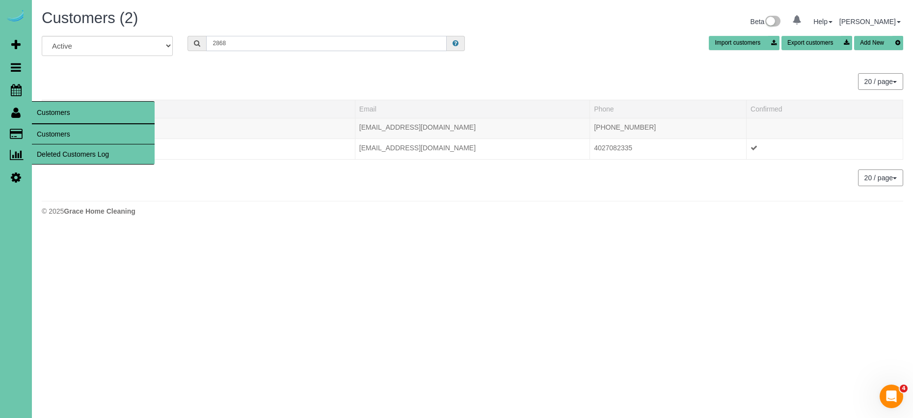
type input "2868"
click at [65, 128] on link "Customers" at bounding box center [93, 134] width 123 height 20
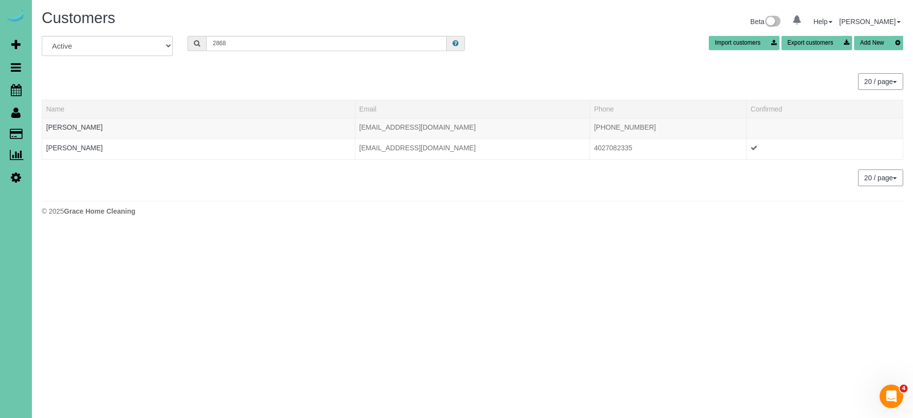
click at [882, 45] on button "Add New" at bounding box center [878, 43] width 49 height 14
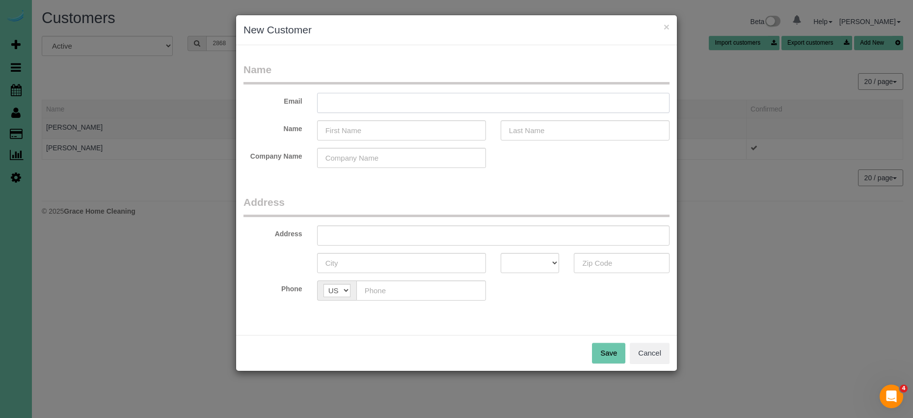
click at [469, 103] on input "text" at bounding box center [493, 103] width 352 height 20
type input "[EMAIL_ADDRESS][DOMAIN_NAME]"
click at [429, 125] on input "text" at bounding box center [401, 130] width 169 height 20
type input "[PERSON_NAME]"
click at [550, 129] on input "text" at bounding box center [584, 130] width 169 height 20
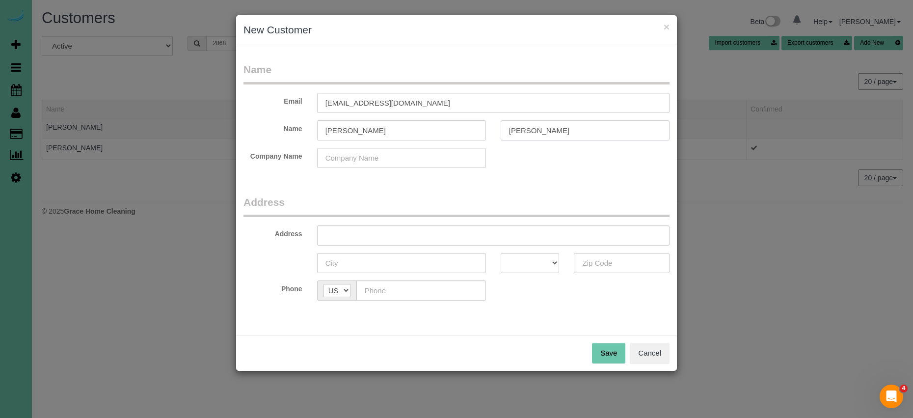
type input "[PERSON_NAME]"
click at [431, 234] on input "text" at bounding box center [493, 235] width 352 height 20
type input "[STREET_ADDRESS]"
click at [409, 262] on input "text" at bounding box center [401, 263] width 169 height 20
type input "[GEOGRAPHIC_DATA]"
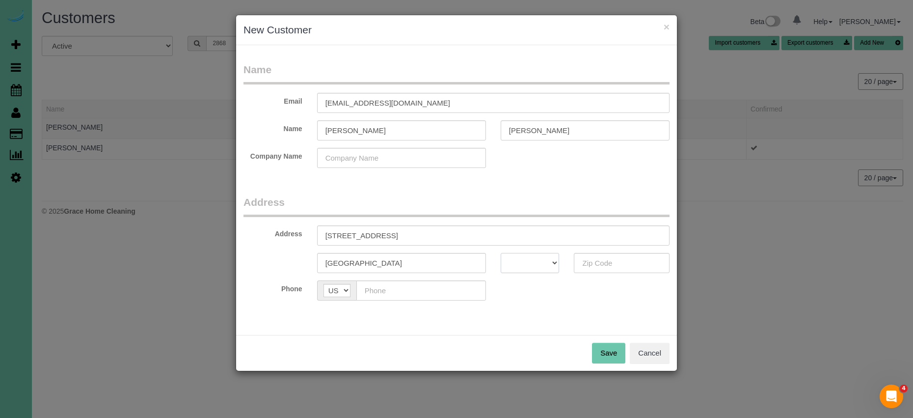
click at [548, 263] on select "AK AL AR AZ CA CO CT DC DE FL [GEOGRAPHIC_DATA] HI IA ID IL IN KS [GEOGRAPHIC_D…" at bounding box center [529, 263] width 59 height 20
select select "NE"
click at [500, 253] on select "AK AL AR AZ CA CO CT DC DE FL [GEOGRAPHIC_DATA] HI IA ID IL IN KS [GEOGRAPHIC_D…" at bounding box center [529, 263] width 59 height 20
click at [627, 263] on input "text" at bounding box center [622, 263] width 96 height 20
type input "68116"
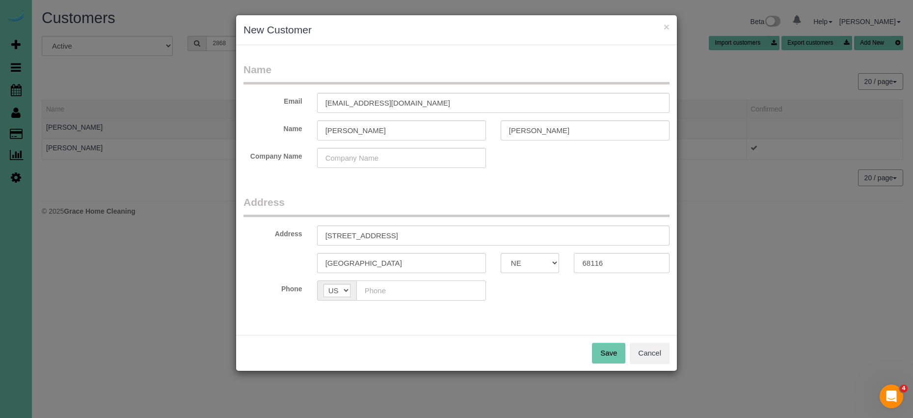
click at [449, 288] on input "text" at bounding box center [421, 290] width 130 height 20
type input "[PHONE_NUMBER]"
click at [616, 359] on button "Save" at bounding box center [608, 352] width 33 height 21
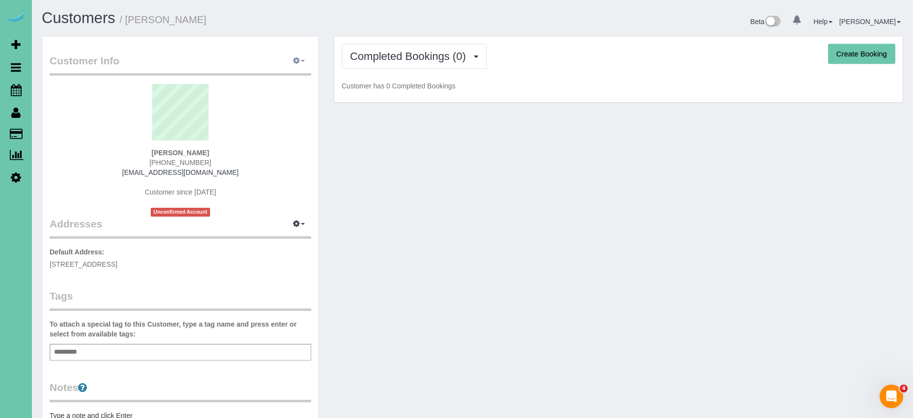
click at [302, 66] on button "button" at bounding box center [299, 60] width 25 height 15
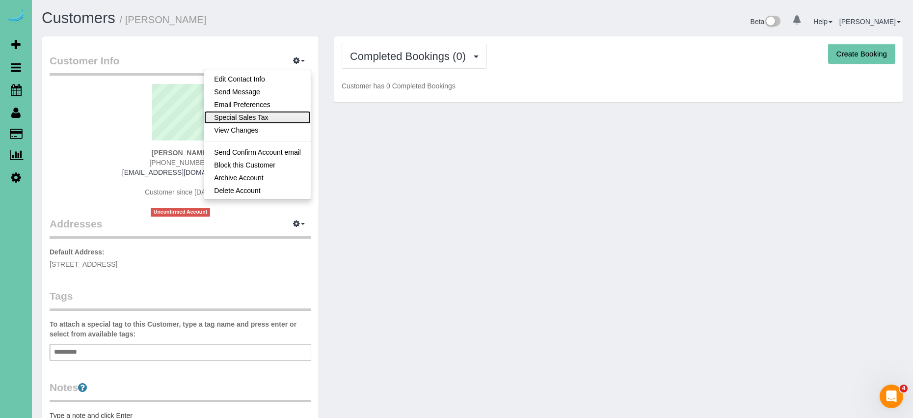
click at [277, 117] on link "Special Sales Tax" at bounding box center [257, 117] width 106 height 13
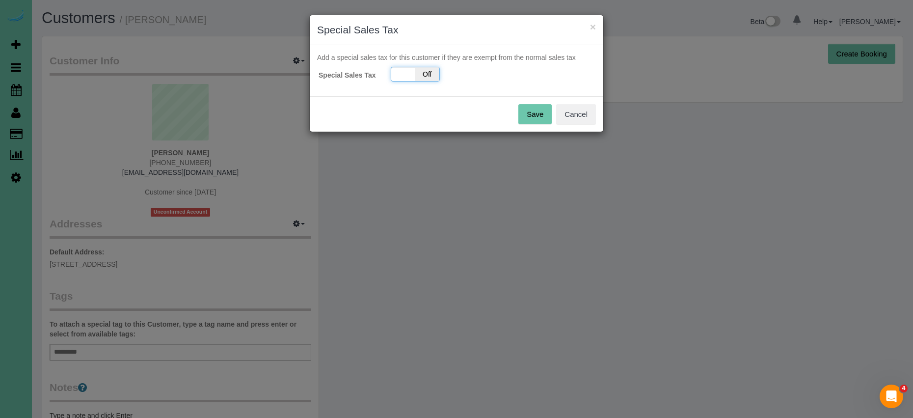
click at [424, 77] on span "Off" at bounding box center [427, 74] width 24 height 14
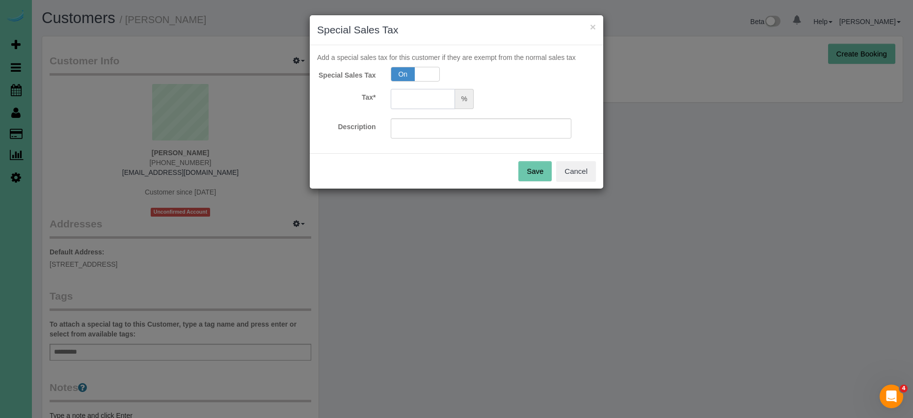
click at [404, 94] on input "text" at bounding box center [423, 99] width 65 height 20
type input "5.5"
click at [409, 128] on input "text" at bounding box center [481, 128] width 181 height 20
type input "5.5"
click at [531, 168] on button "Save" at bounding box center [534, 171] width 33 height 21
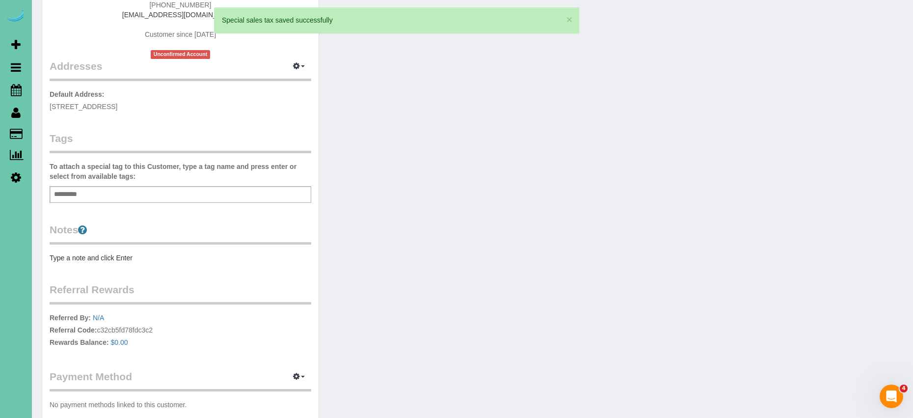
scroll to position [221, 0]
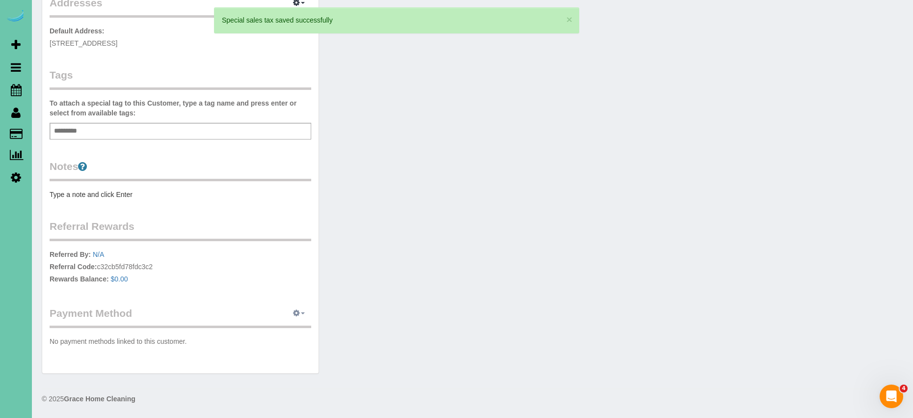
click at [300, 314] on button "button" at bounding box center [299, 313] width 25 height 15
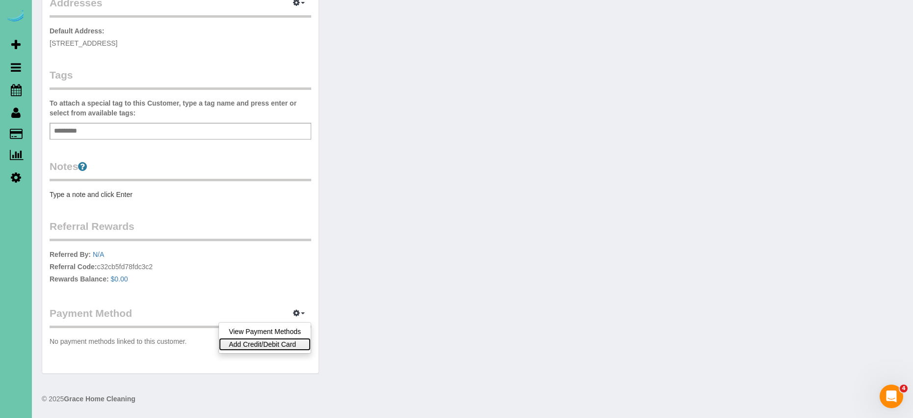
click at [287, 340] on link "Add Credit/Debit Card" at bounding box center [265, 344] width 92 height 13
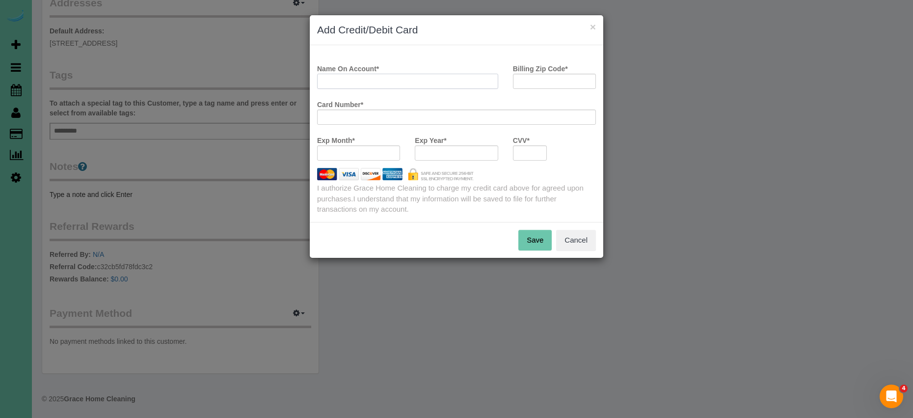
click at [422, 79] on input "Name On Account *" at bounding box center [407, 81] width 181 height 15
type input "Margarent"
click at [531, 85] on input "Billing Zip Code *" at bounding box center [554, 81] width 83 height 15
type input "68116"
click at [537, 236] on button "Save" at bounding box center [534, 240] width 33 height 21
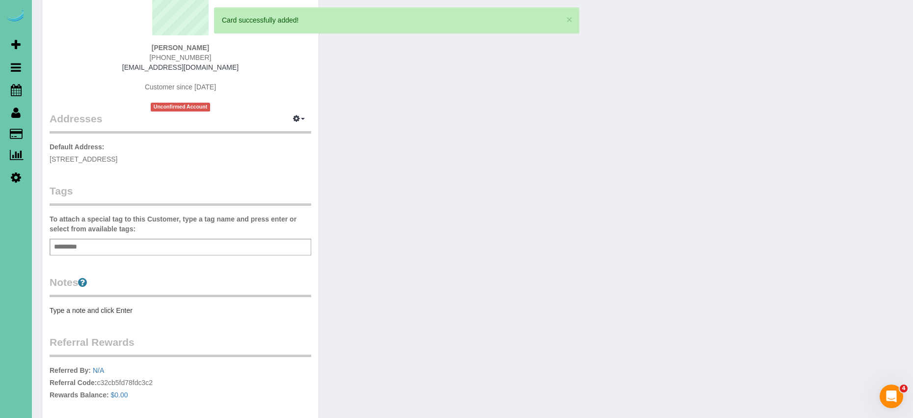
scroll to position [0, 0]
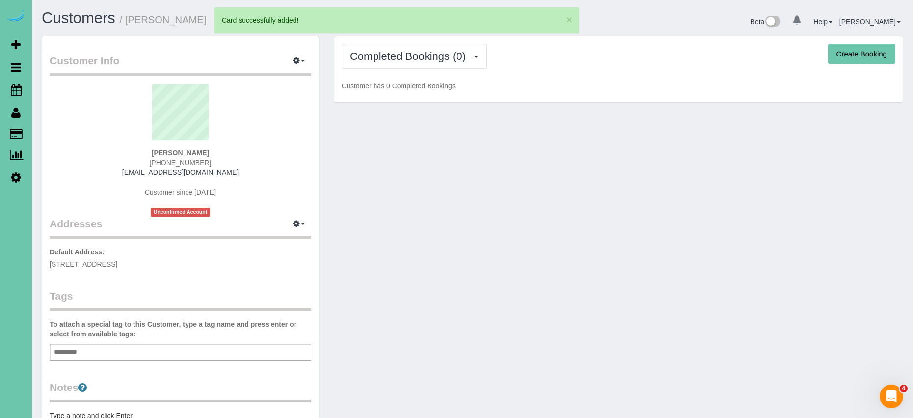
click at [872, 54] on button "Create Booking" at bounding box center [861, 54] width 67 height 21
select select "NE"
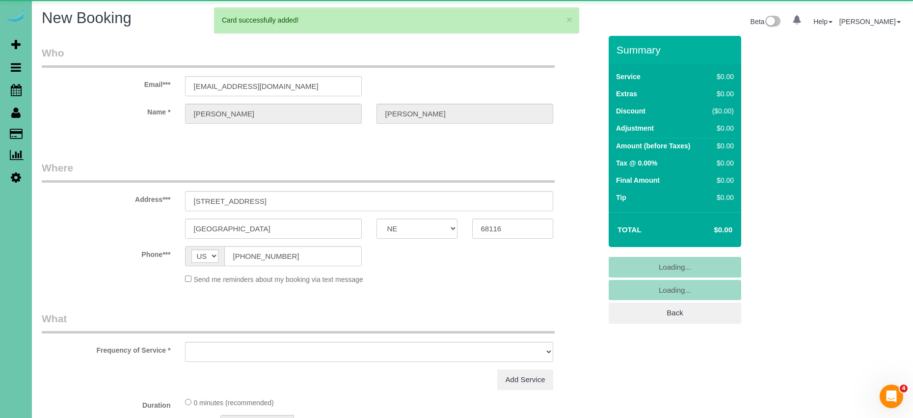
select select "object:4047"
select select "string:fspay-9a126bfa-8616-4874-a6d7-b949cbd39044"
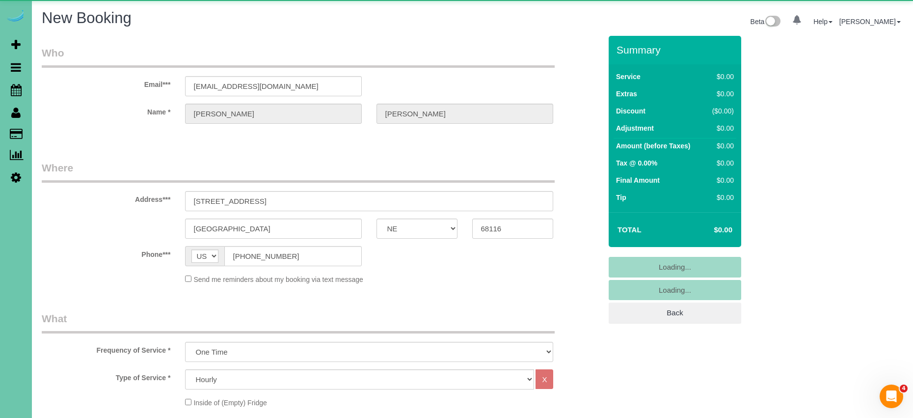
select select "object:4256"
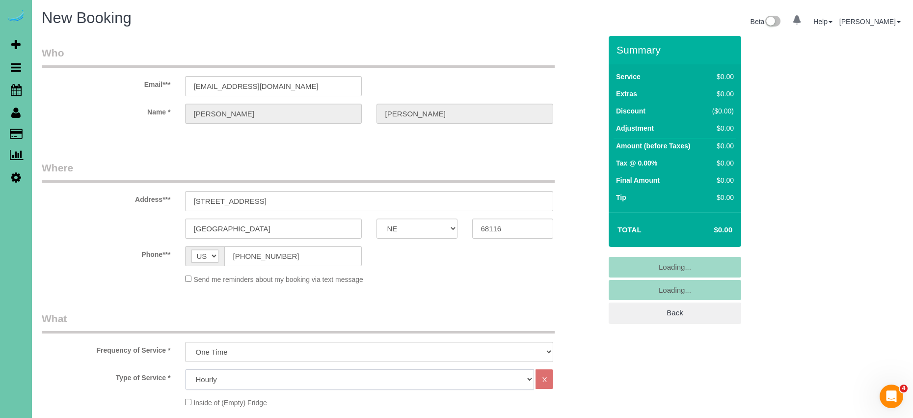
click at [298, 378] on select "Hourly 2.5 Hour Custom Clean 3.5 Hour Custom Clean commercial 1000 Square Feet …" at bounding box center [359, 379] width 349 height 20
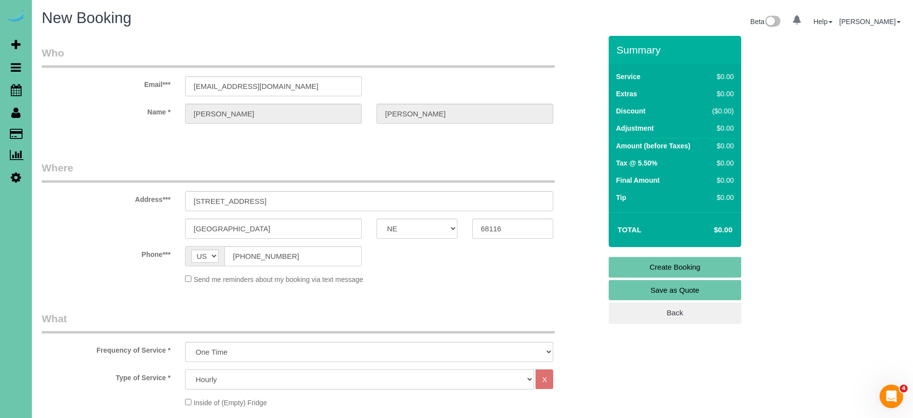
select select "160"
click at [185, 369] on select "Hourly 2.5 Hour Custom Clean 3.5 Hour Custom Clean commercial 1000 Square Feet …" at bounding box center [359, 379] width 349 height 20
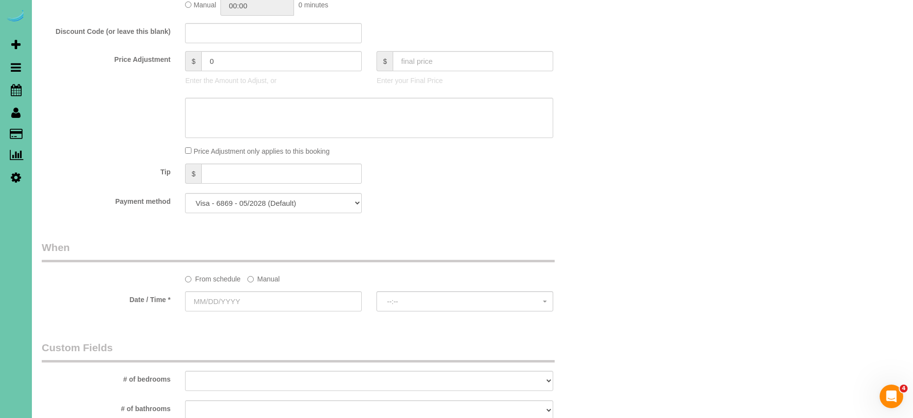
scroll to position [476, 0]
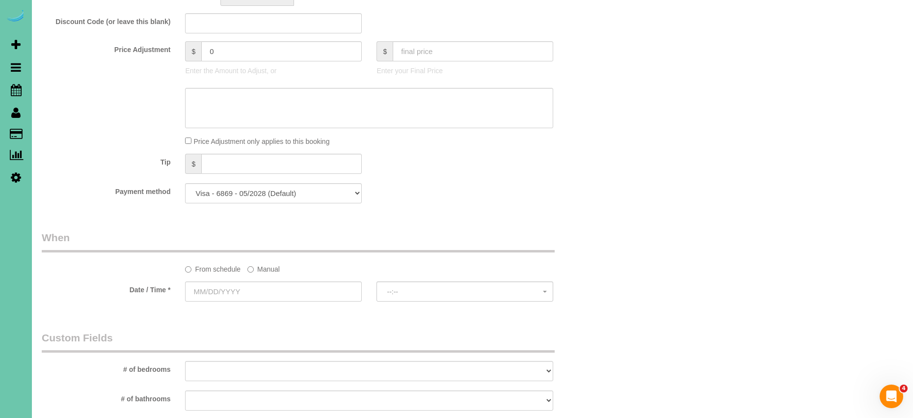
drag, startPoint x: 265, startPoint y: 268, endPoint x: 235, endPoint y: 279, distance: 32.3
click at [264, 268] on label "Manual" at bounding box center [263, 267] width 32 height 13
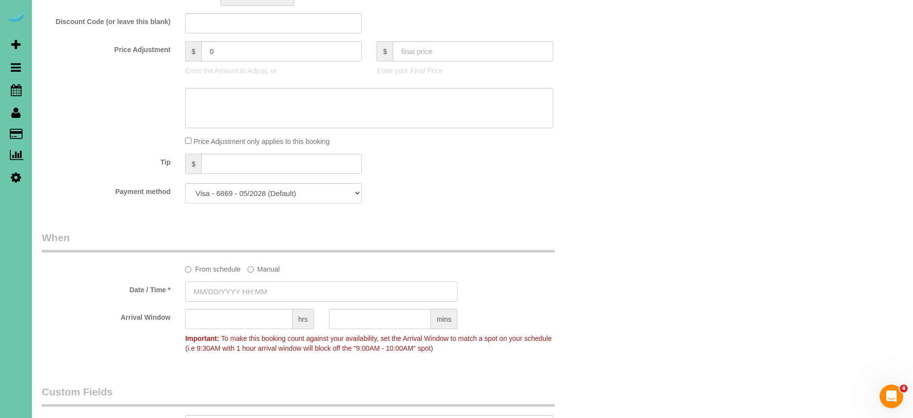
click at [200, 294] on input "text" at bounding box center [321, 291] width 272 height 20
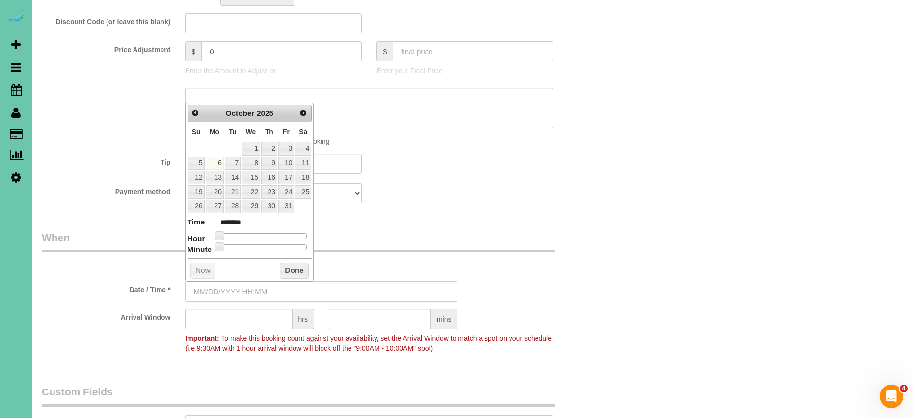
scroll to position [480, 0]
click at [270, 174] on link "16" at bounding box center [269, 175] width 16 height 13
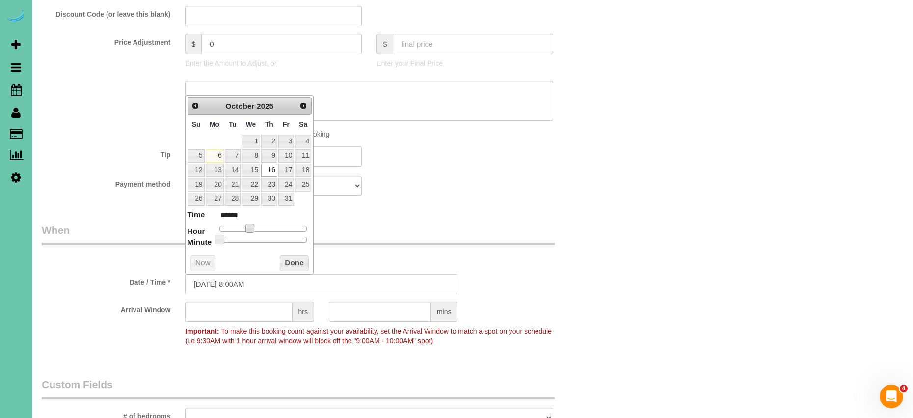
scroll to position [483, 0]
type input "[DATE] 9:00AM"
type input "******"
type input "[DATE] 10:00AM"
type input "*******"
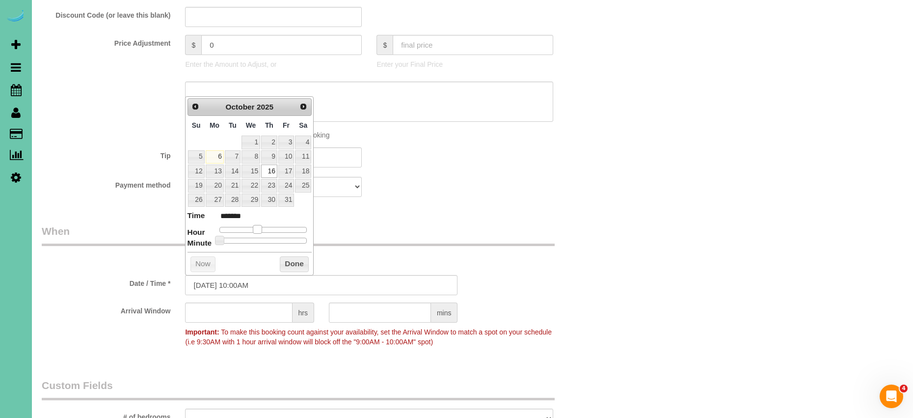
type input "[DATE] 11:00AM"
type input "*******"
drag, startPoint x: 251, startPoint y: 229, endPoint x: 261, endPoint y: 231, distance: 9.9
click at [263, 230] on span at bounding box center [261, 229] width 9 height 9
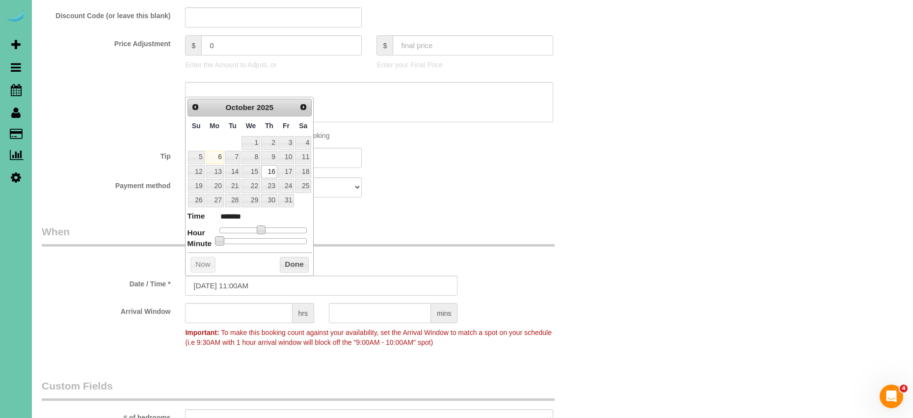
type input "[DATE] 11:05AM"
type input "*******"
type input "[DATE] 11:10AM"
type input "*******"
type input "[DATE] 11:15AM"
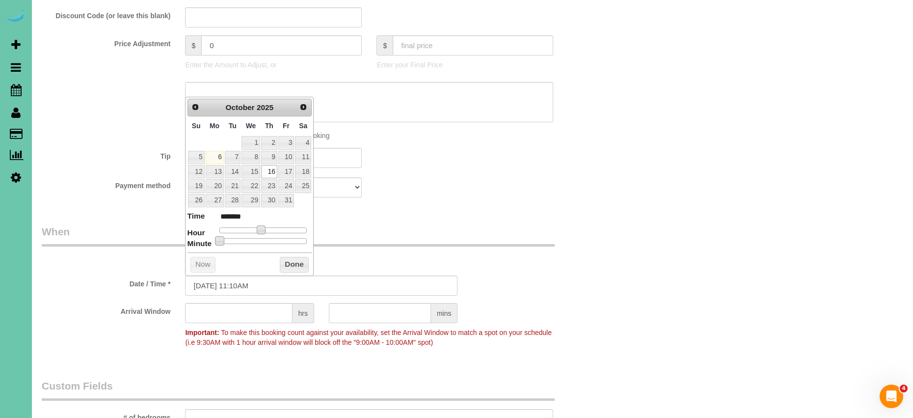
type input "*******"
type input "[DATE] 11:20AM"
type input "*******"
type input "[DATE] 11:25AM"
type input "*******"
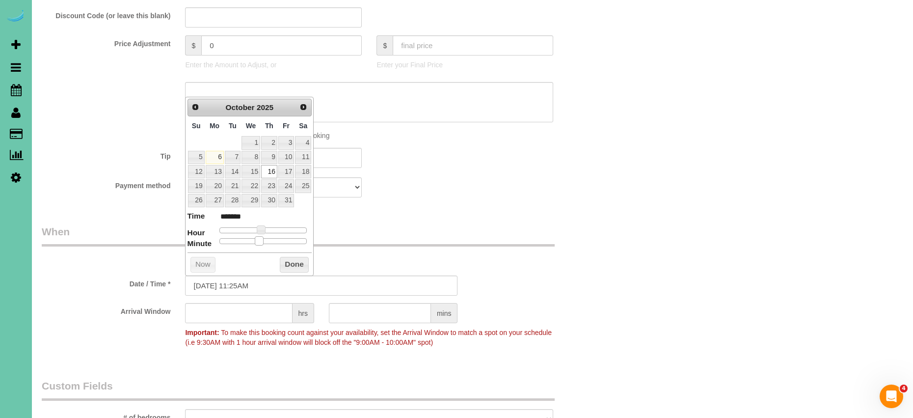
type input "[DATE] 11:30AM"
type input "*******"
drag, startPoint x: 220, startPoint y: 237, endPoint x: 294, endPoint y: 267, distance: 79.9
click at [271, 242] on span at bounding box center [266, 239] width 9 height 9
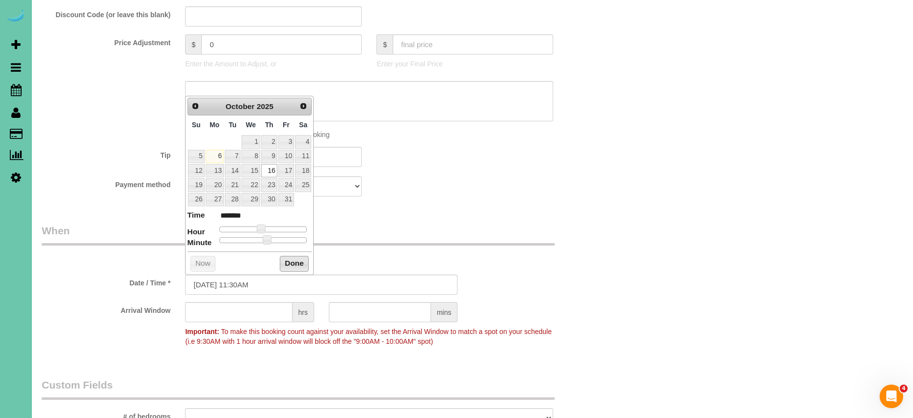
drag, startPoint x: 300, startPoint y: 262, endPoint x: 288, endPoint y: 288, distance: 28.5
click at [300, 262] on button "Done" at bounding box center [294, 264] width 29 height 16
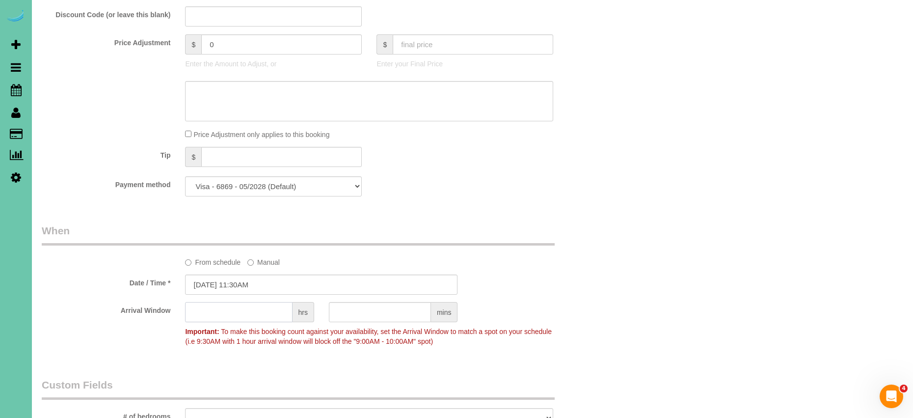
click at [266, 314] on input "text" at bounding box center [238, 312] width 107 height 20
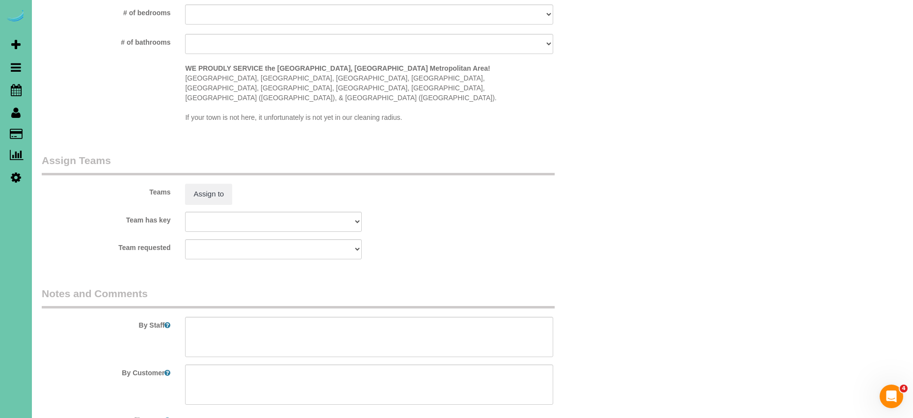
scroll to position [936, 0]
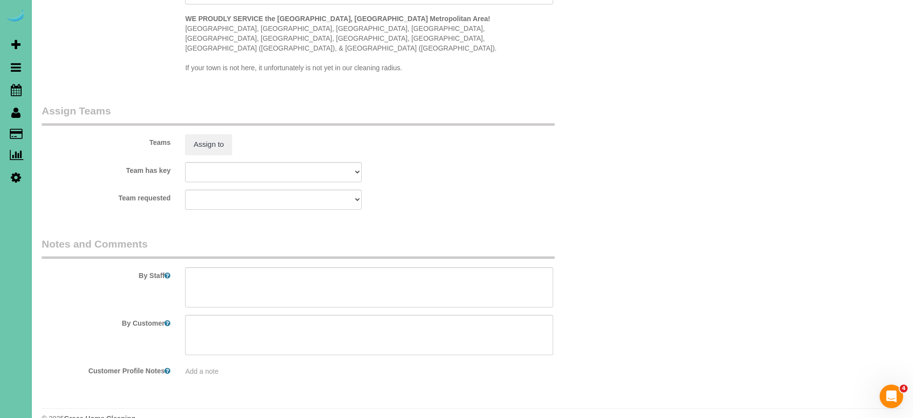
type input "1"
click at [229, 271] on textarea at bounding box center [369, 287] width 368 height 40
click at [298, 286] on textarea at bounding box center [369, 287] width 368 height 40
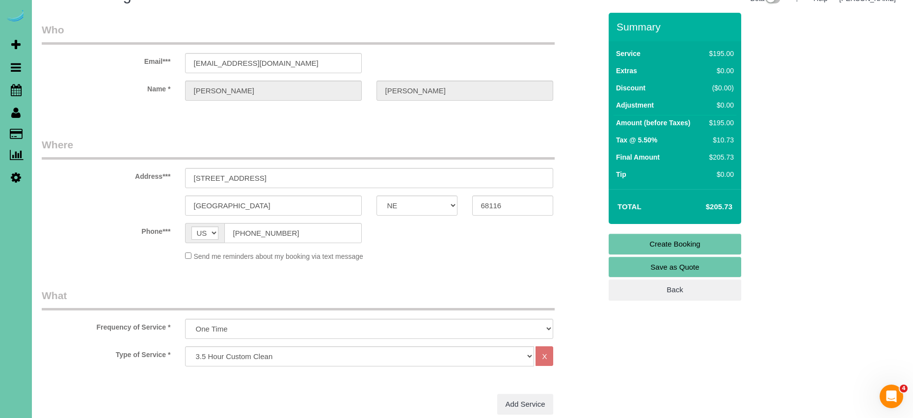
scroll to position [0, 0]
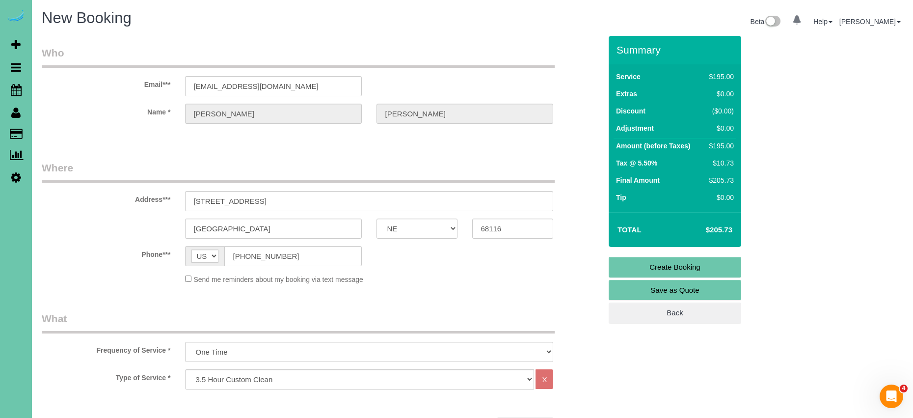
type textarea "1. credit 2. client is home 3. One time clean - 3.5 custom clean - new client 4…"
click at [705, 269] on link "Create Booking" at bounding box center [674, 267] width 132 height 21
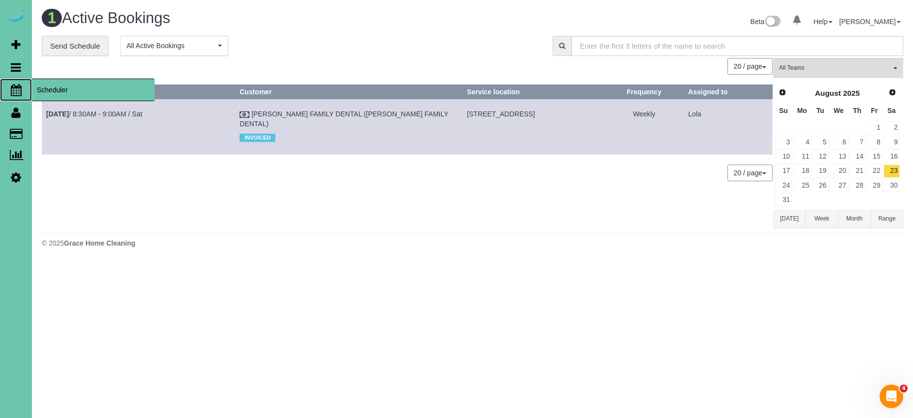
click at [79, 92] on span "Scheduler" at bounding box center [93, 90] width 123 height 23
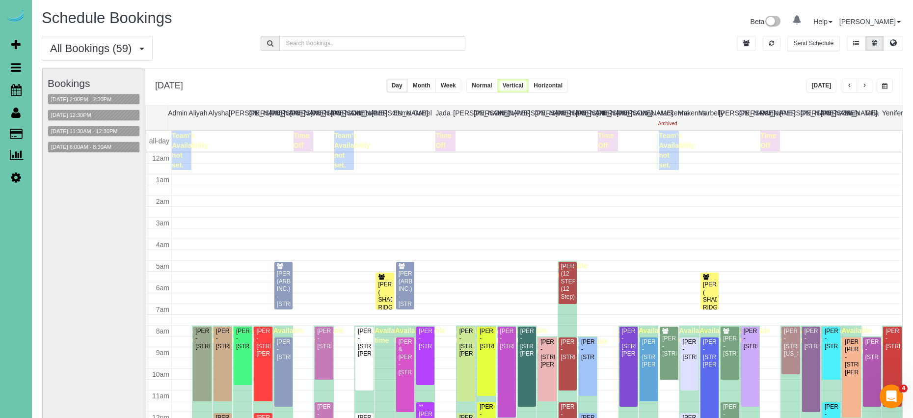
scroll to position [130, 0]
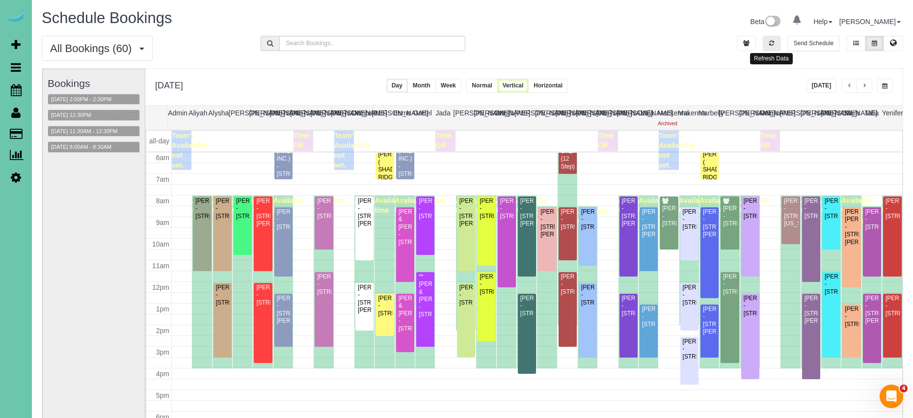
click at [773, 46] on icon "button" at bounding box center [771, 43] width 5 height 6
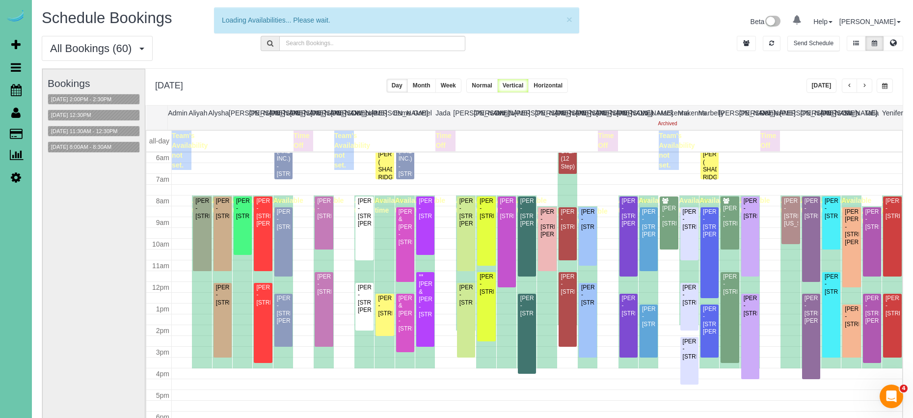
click at [818, 88] on button "[DATE]" at bounding box center [821, 86] width 30 height 14
